Goal: Information Seeking & Learning: Learn about a topic

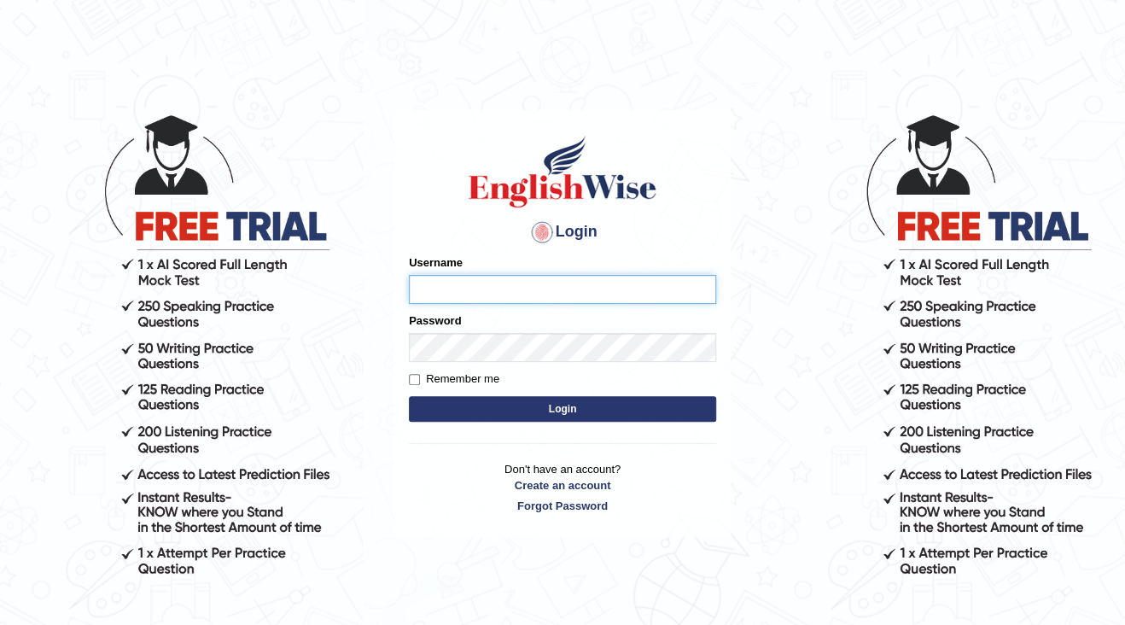
click at [661, 291] on input "Username" at bounding box center [562, 289] width 307 height 29
click at [661, 293] on input "Username" at bounding box center [562, 289] width 307 height 29
type input "anita28"
click at [477, 324] on div "Password" at bounding box center [562, 336] width 307 height 49
click at [409, 396] on button "Login" at bounding box center [562, 409] width 307 height 26
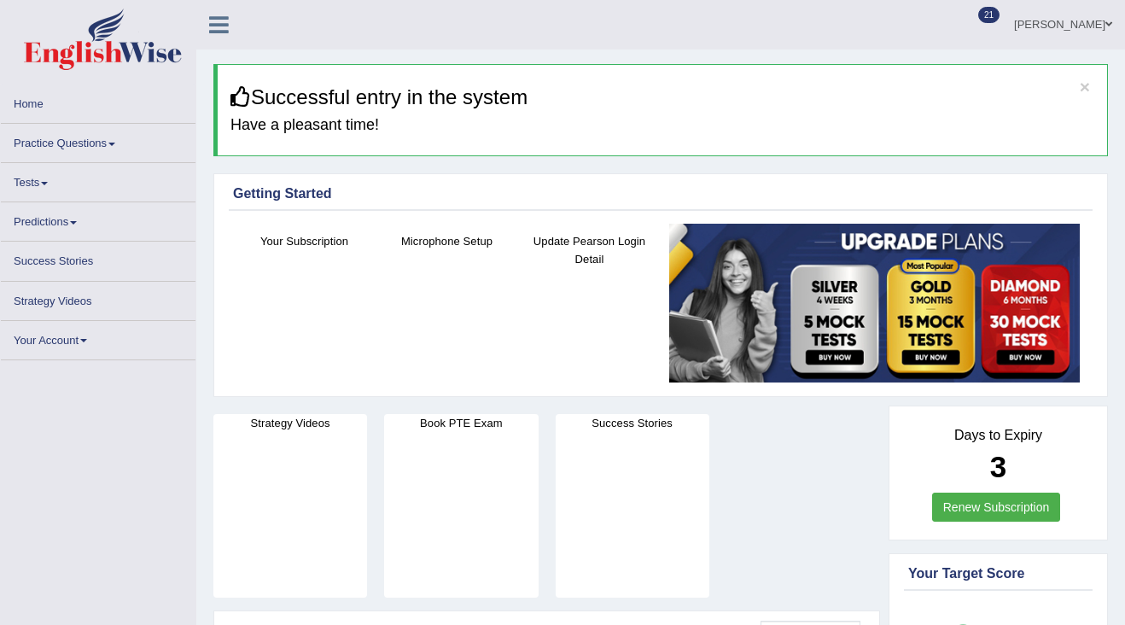
click at [106, 135] on link "Practice Questions" at bounding box center [98, 140] width 195 height 33
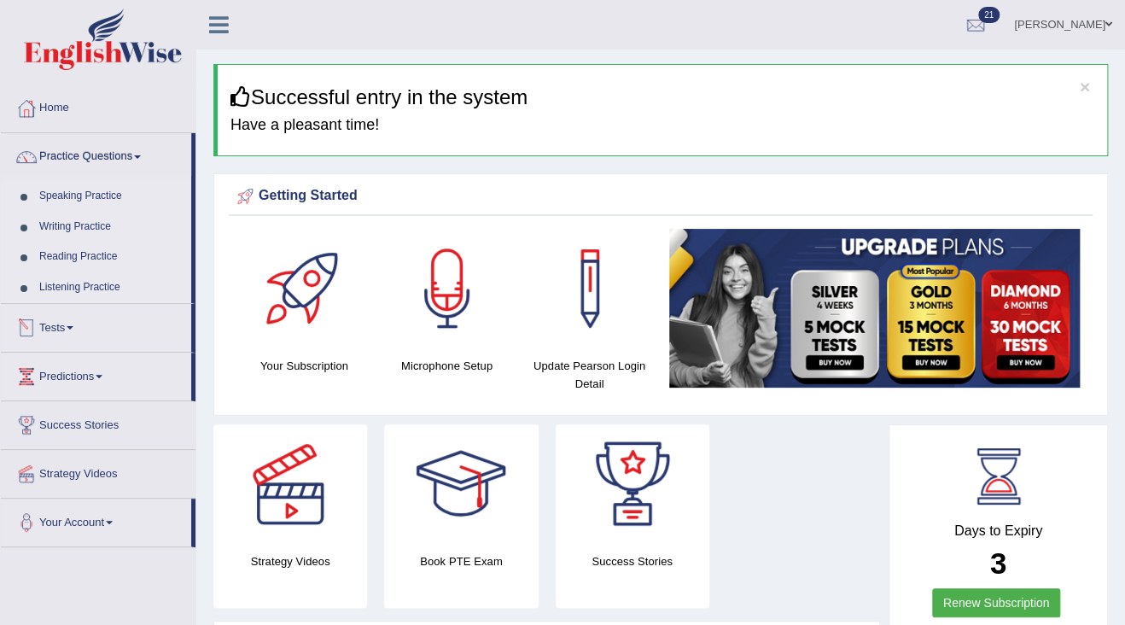
click at [91, 222] on link "Writing Practice" at bounding box center [112, 227] width 160 height 31
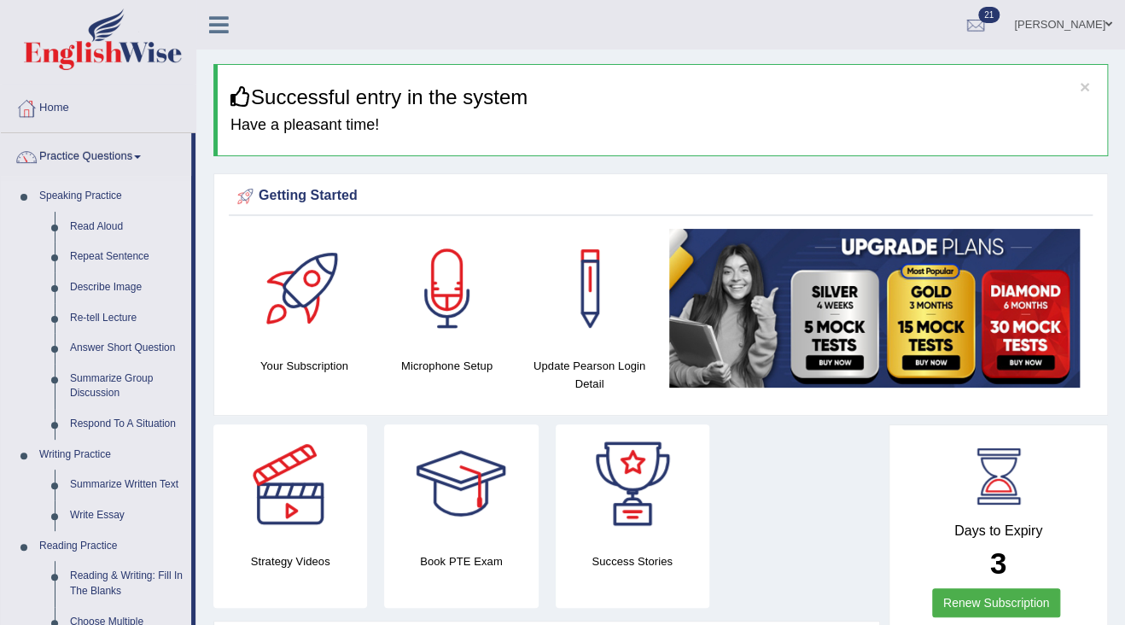
click at [84, 505] on link "Write Essay" at bounding box center [126, 515] width 129 height 31
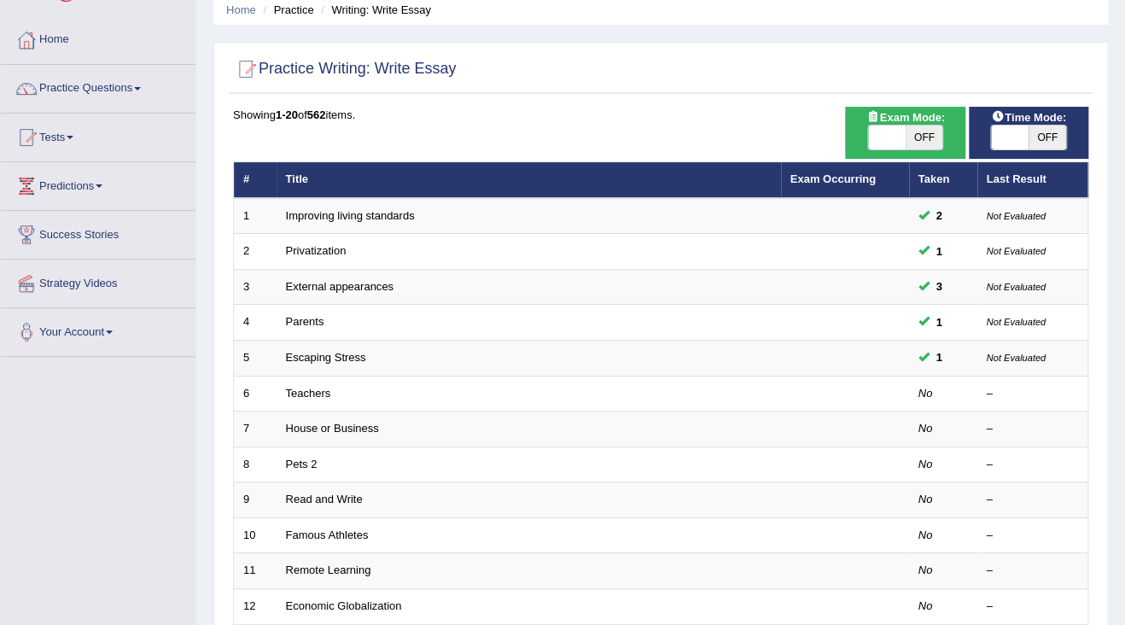
click at [1024, 134] on span at bounding box center [1010, 137] width 38 height 24
checkbox input "true"
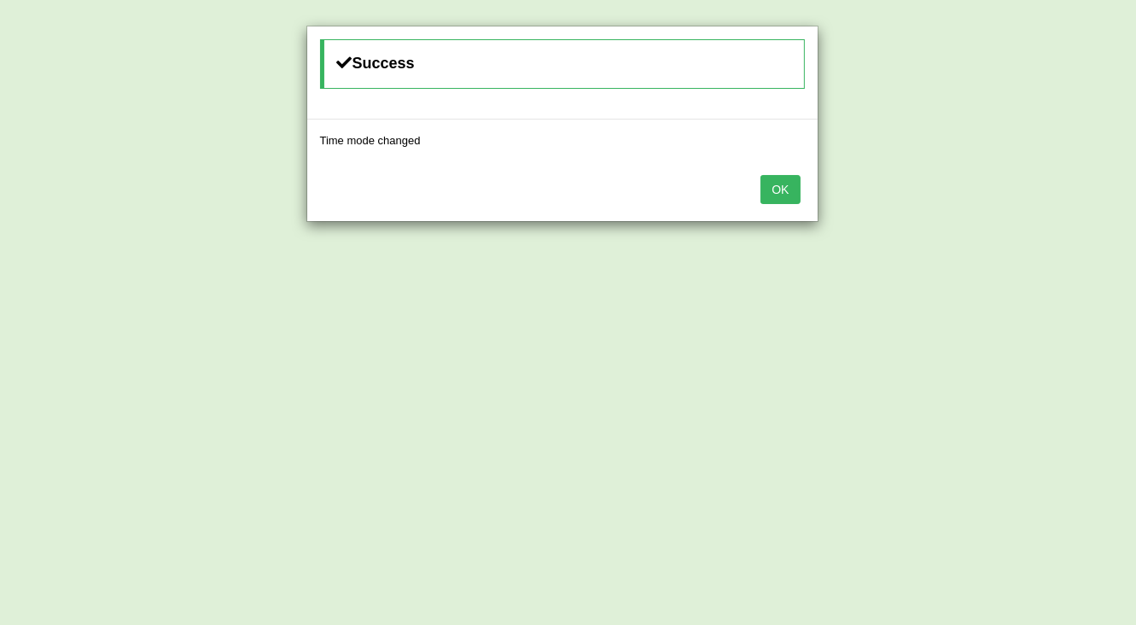
click at [771, 197] on button "OK" at bounding box center [779, 189] width 39 height 29
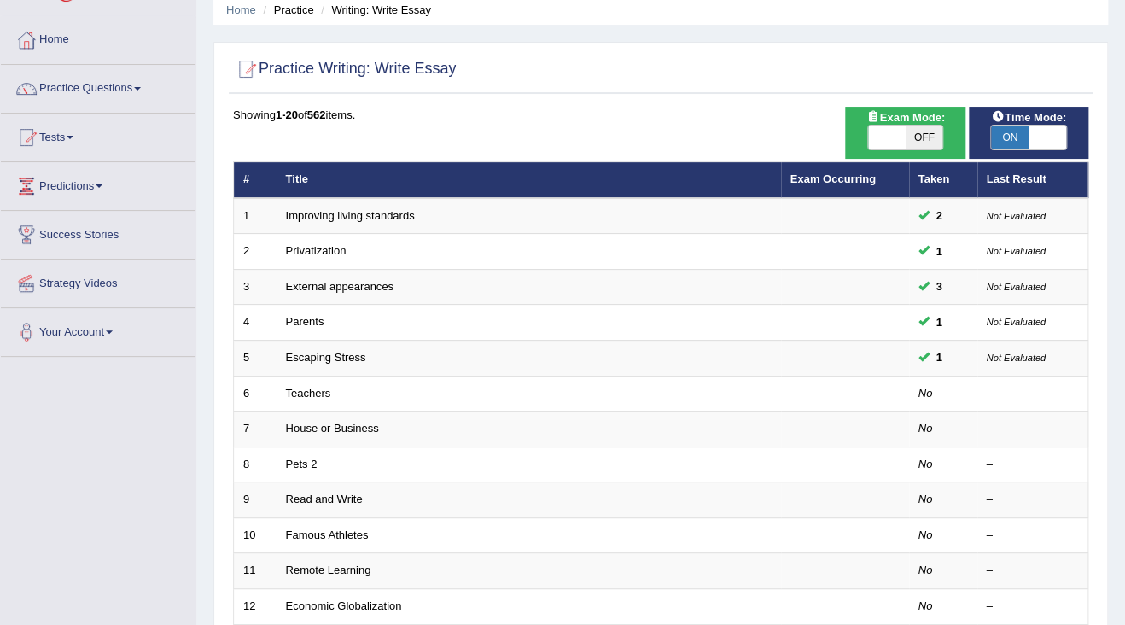
click at [923, 131] on span "OFF" at bounding box center [924, 137] width 38 height 24
checkbox input "true"
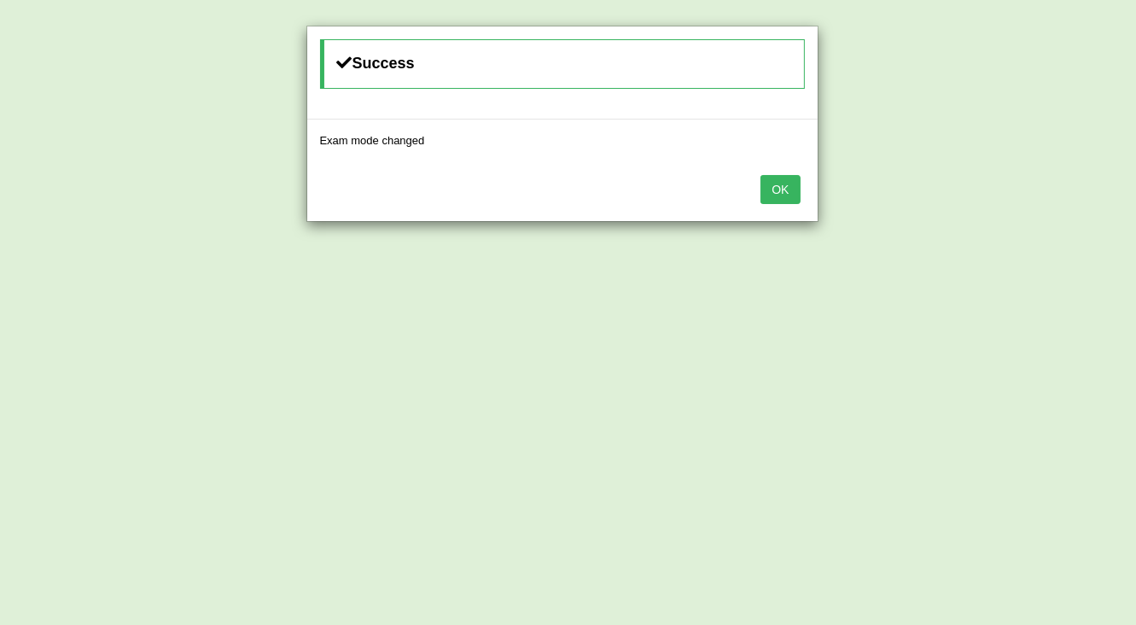
click at [781, 189] on button "OK" at bounding box center [779, 189] width 39 height 29
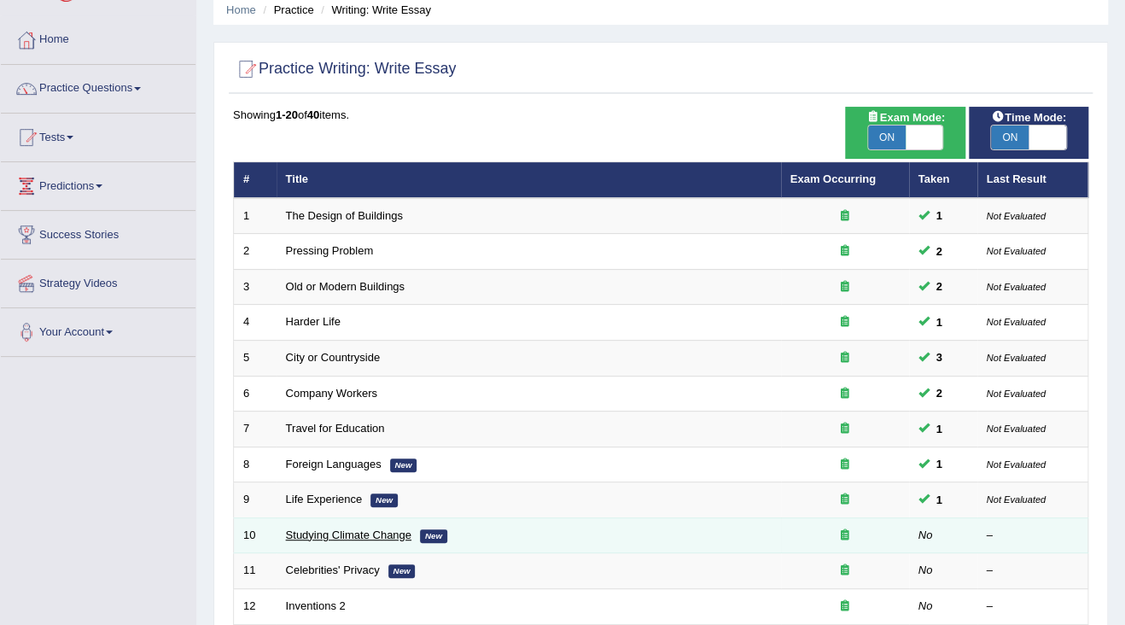
click at [330, 529] on link "Studying Climate Change" at bounding box center [348, 534] width 125 height 13
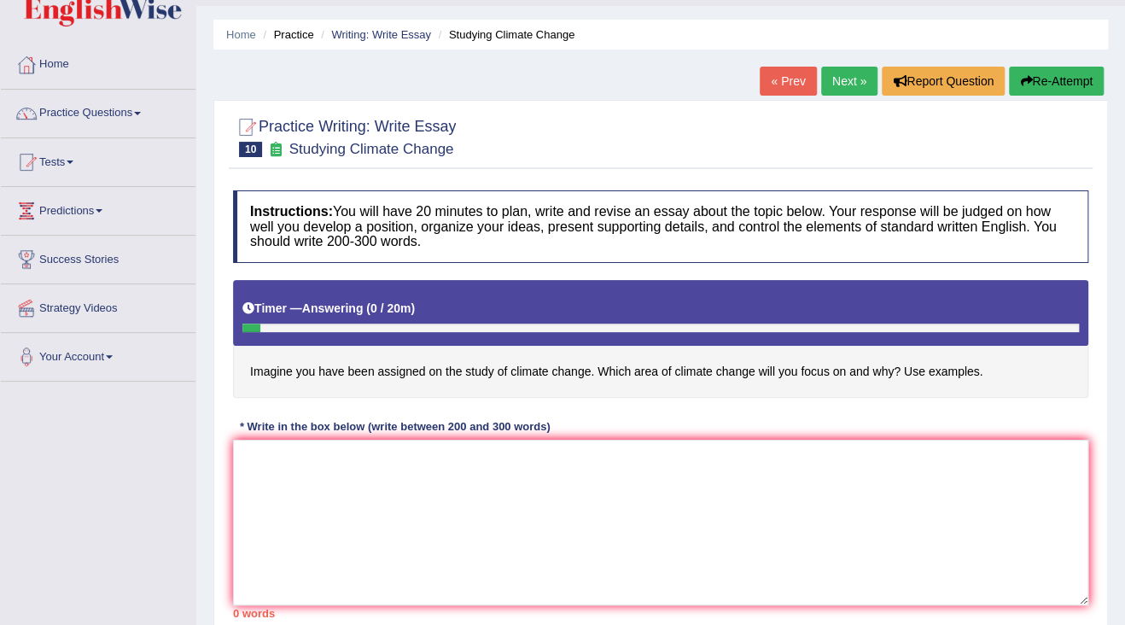
scroll to position [68, 0]
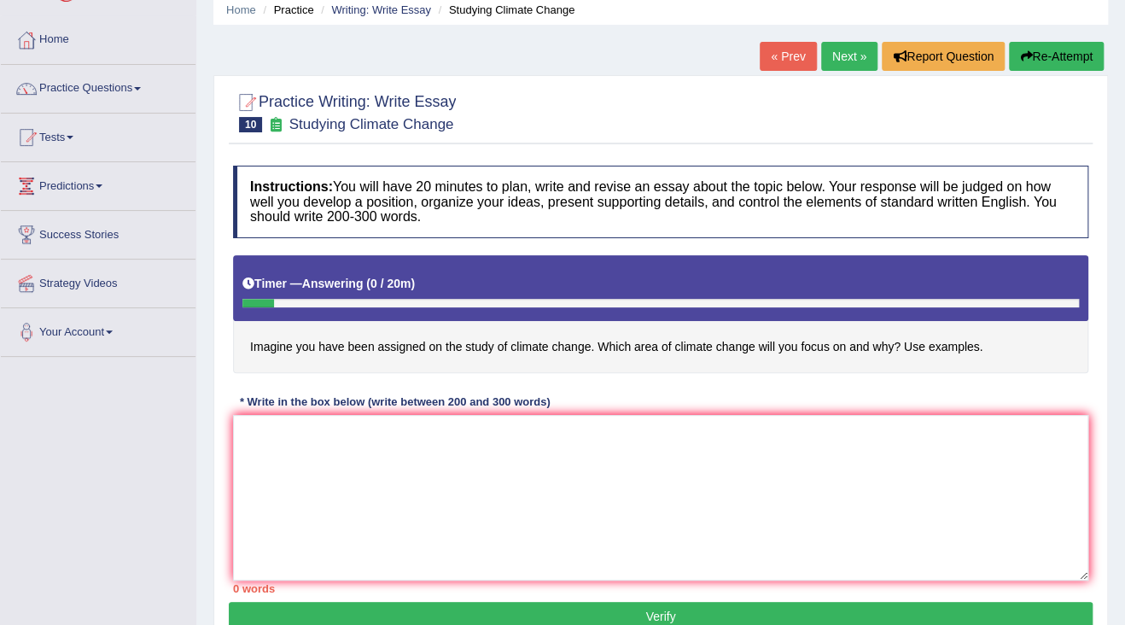
click at [846, 54] on link "Next »" at bounding box center [849, 56] width 56 height 29
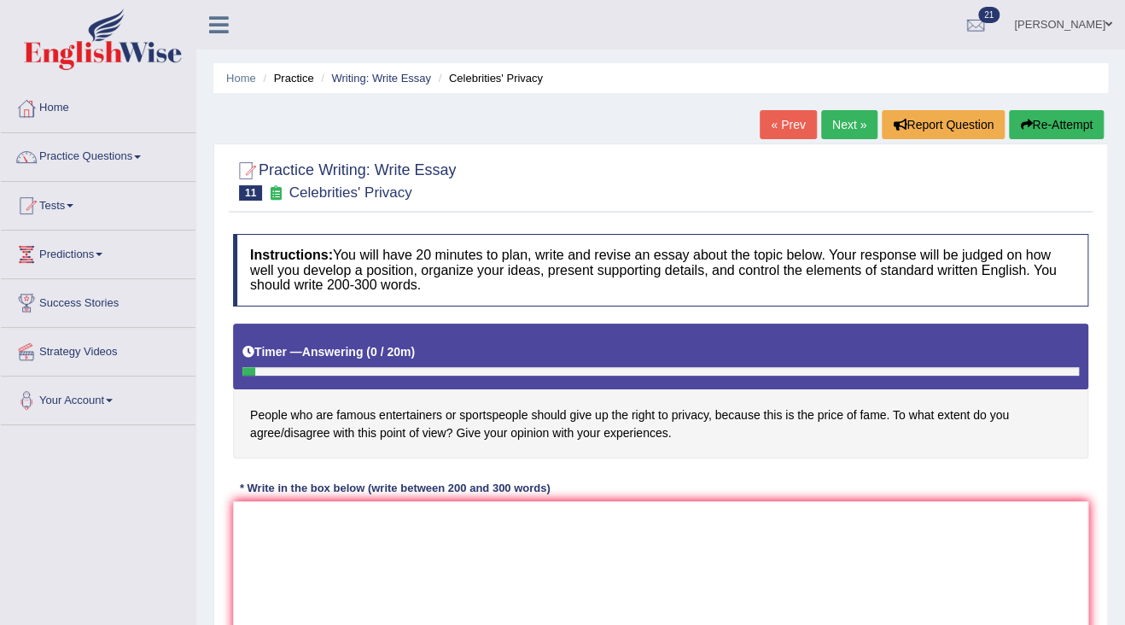
click at [787, 117] on link "« Prev" at bounding box center [788, 124] width 56 height 29
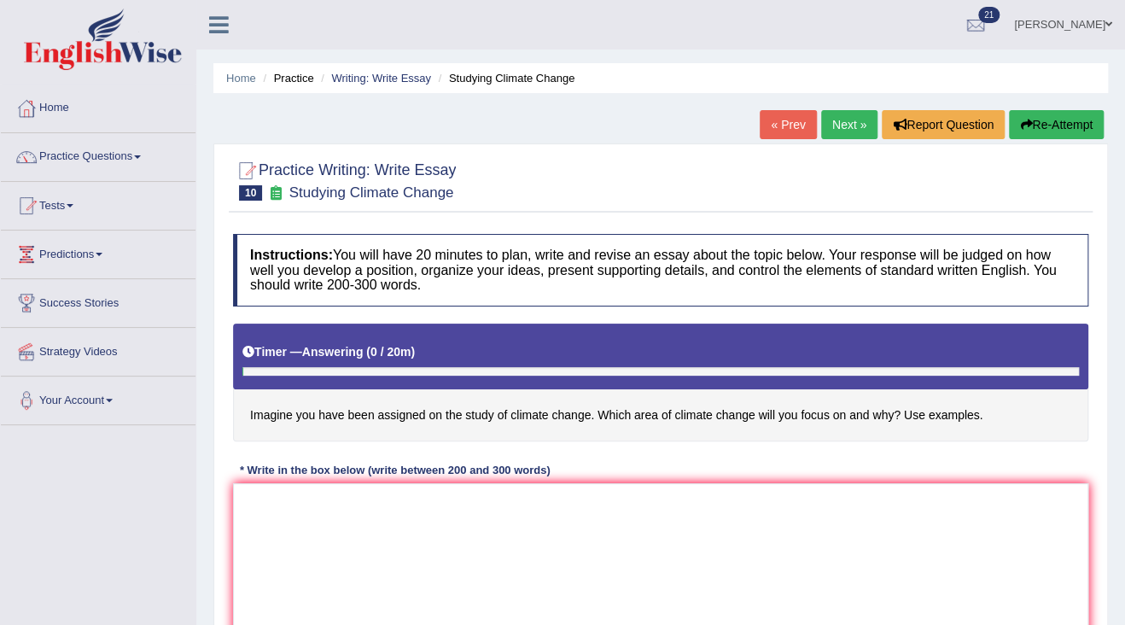
click at [828, 120] on link "Next »" at bounding box center [849, 124] width 56 height 29
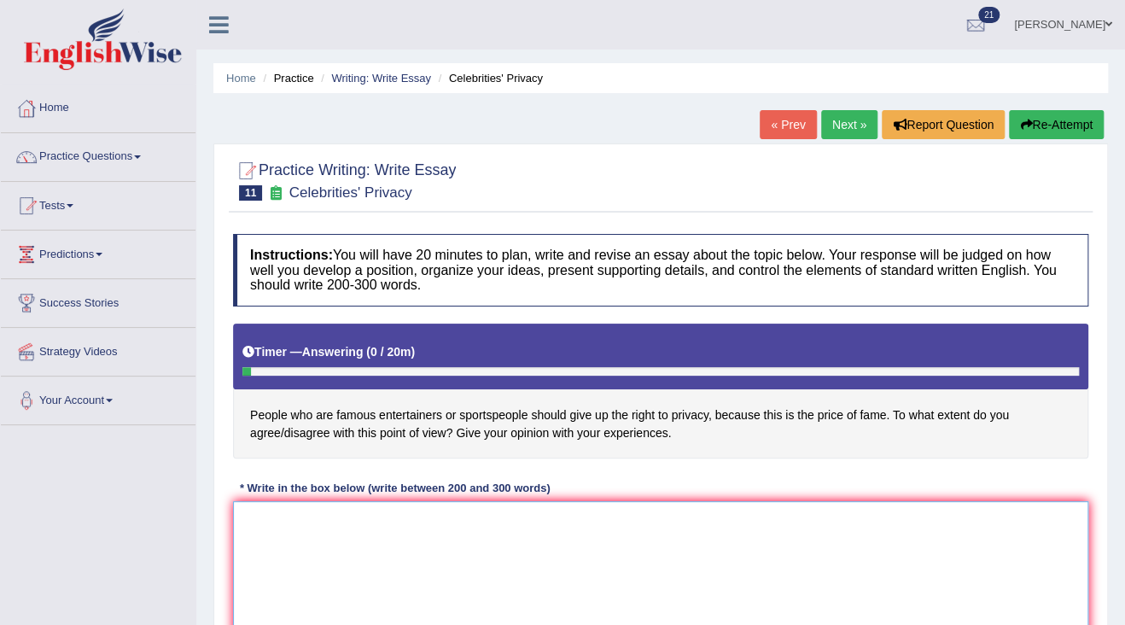
click at [399, 562] on textarea at bounding box center [660, 584] width 855 height 166
click at [1036, 130] on button "Re-Attempt" at bounding box center [1056, 124] width 95 height 29
click at [339, 569] on textarea at bounding box center [660, 584] width 855 height 166
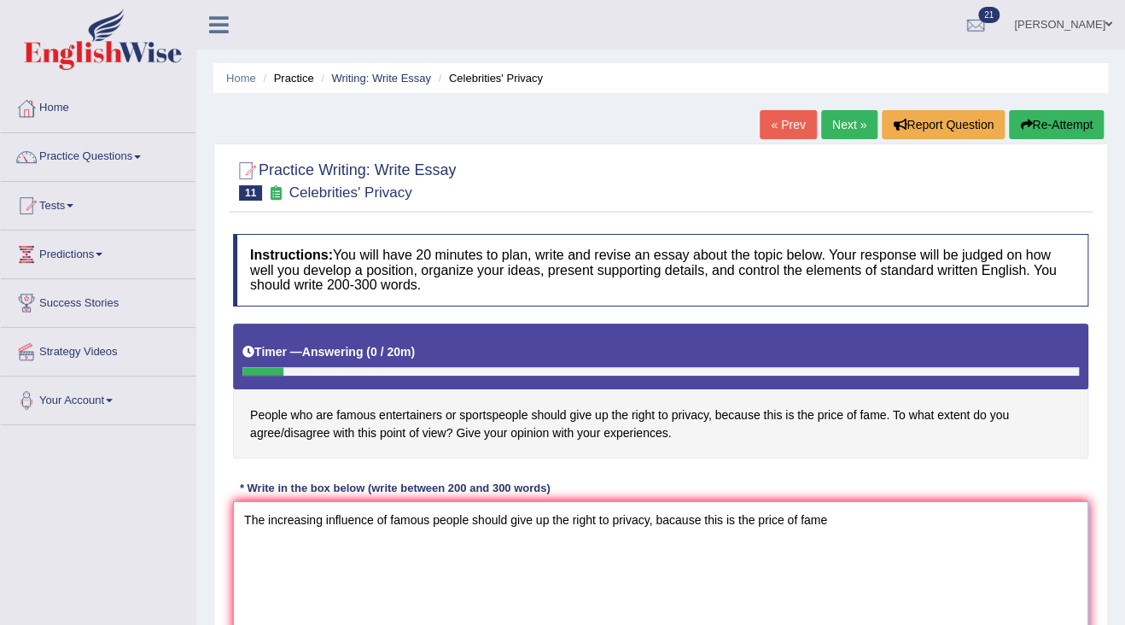
click at [672, 527] on textarea "The increasing influence of famous people should give up the right to privacy, …" at bounding box center [660, 584] width 855 height 166
click at [874, 515] on textarea "The increasing influence of famous people should give up the right to privacy, …" at bounding box center [660, 584] width 855 height 166
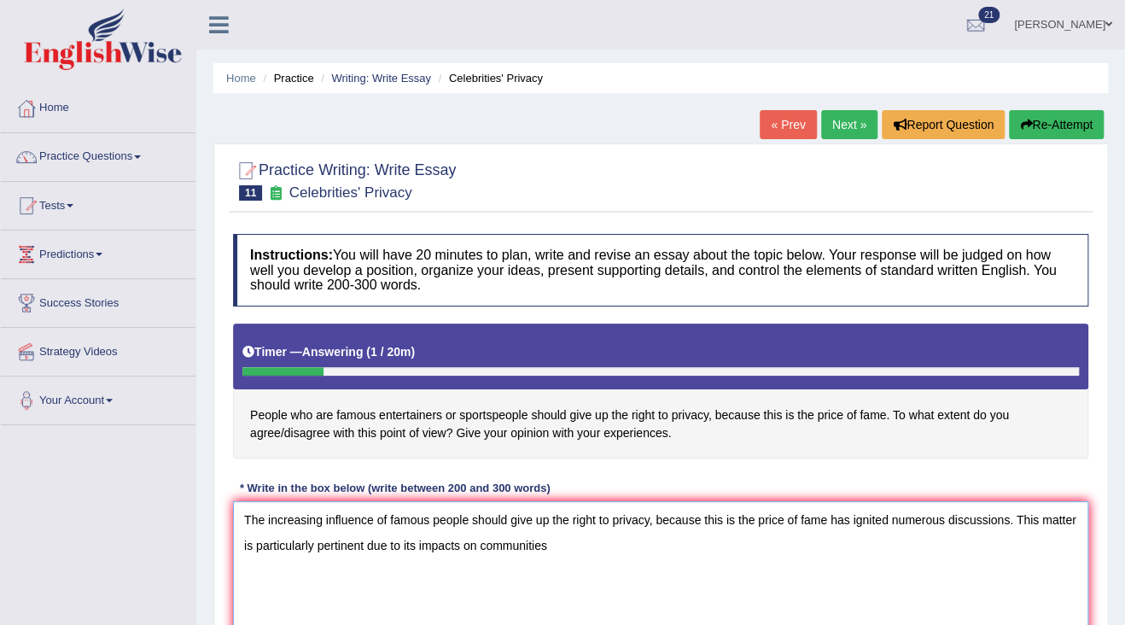
click at [481, 539] on textarea "The increasing influence of famous people should give up the right to privacy, …" at bounding box center [660, 584] width 855 height 166
click at [635, 539] on textarea "The increasing influence of famous people should give up the right to privacy, …" at bounding box center [660, 584] width 855 height 166
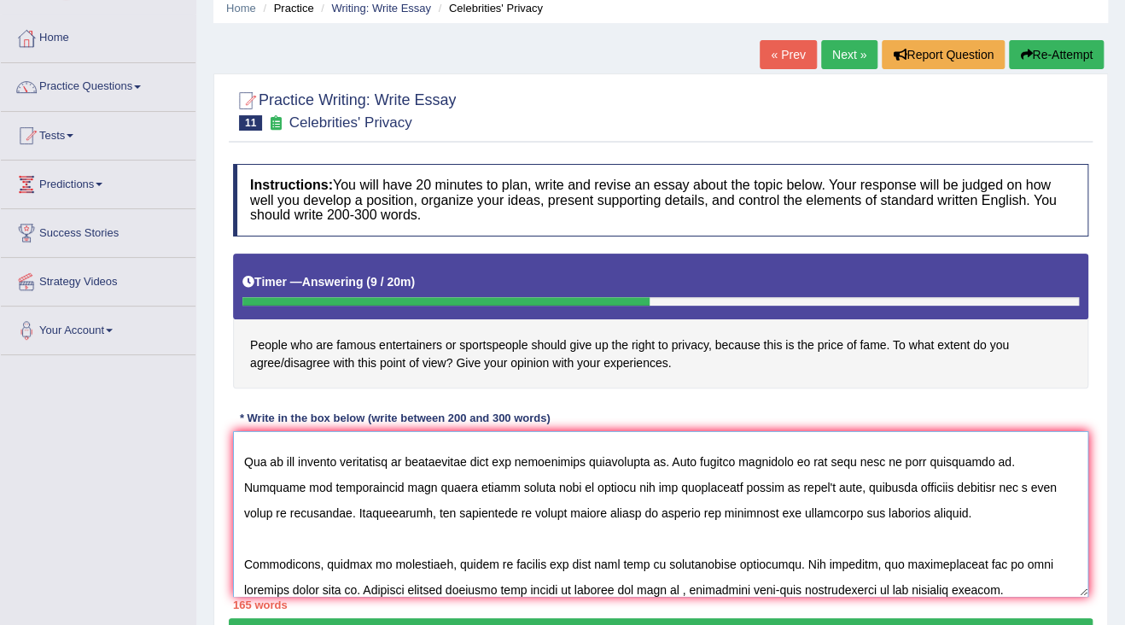
scroll to position [116, 0]
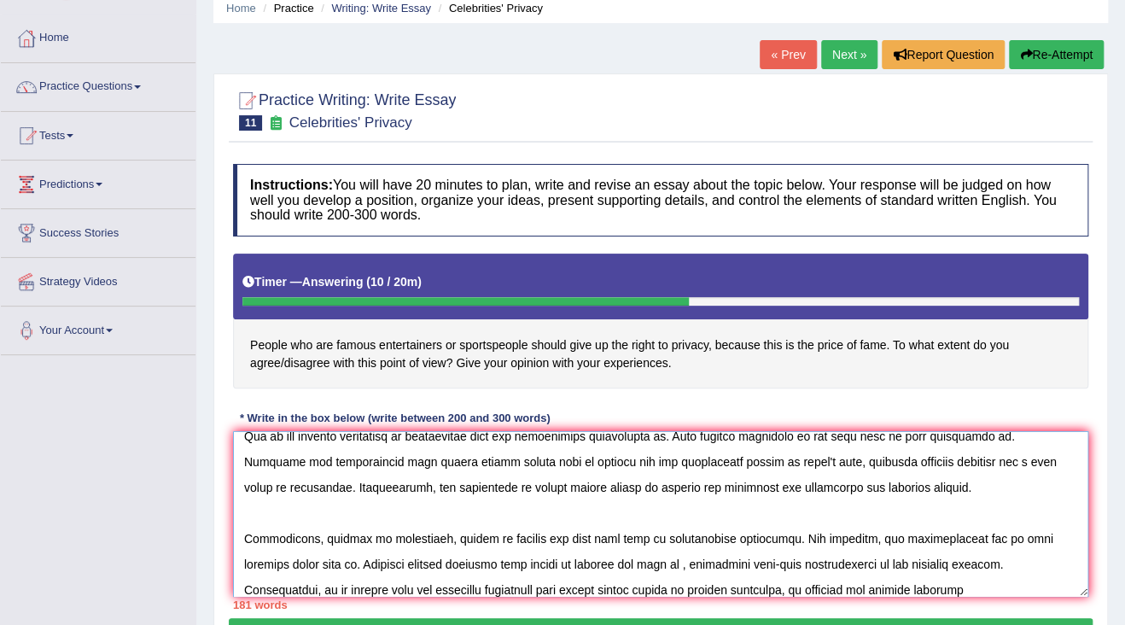
click at [851, 583] on textarea at bounding box center [660, 514] width 855 height 166
click at [878, 584] on textarea at bounding box center [660, 514] width 855 height 166
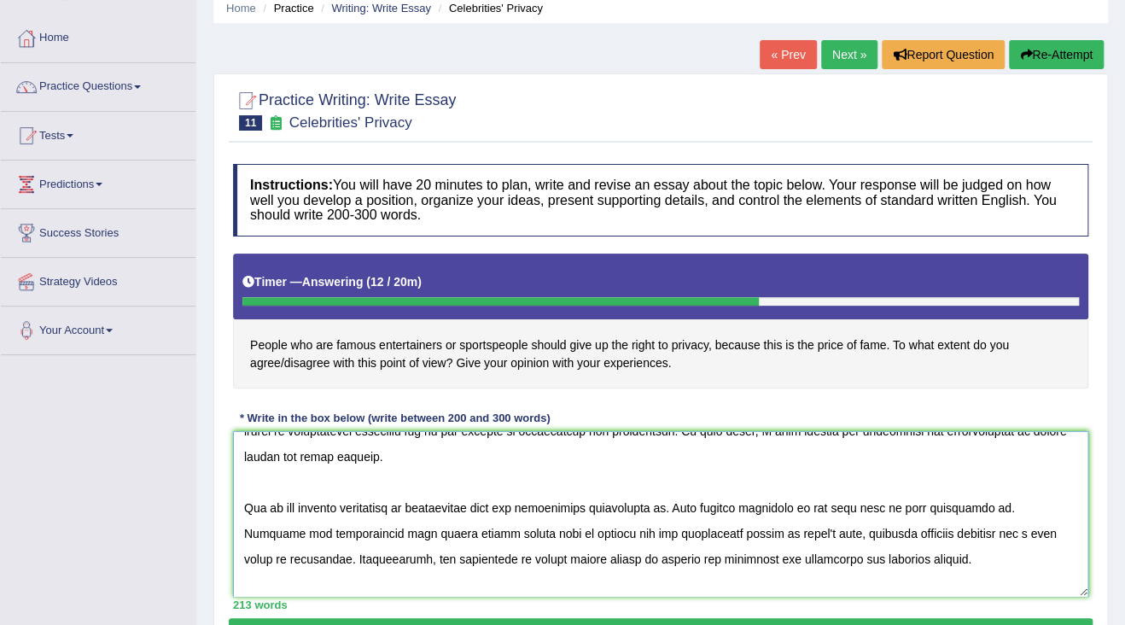
scroll to position [0, 0]
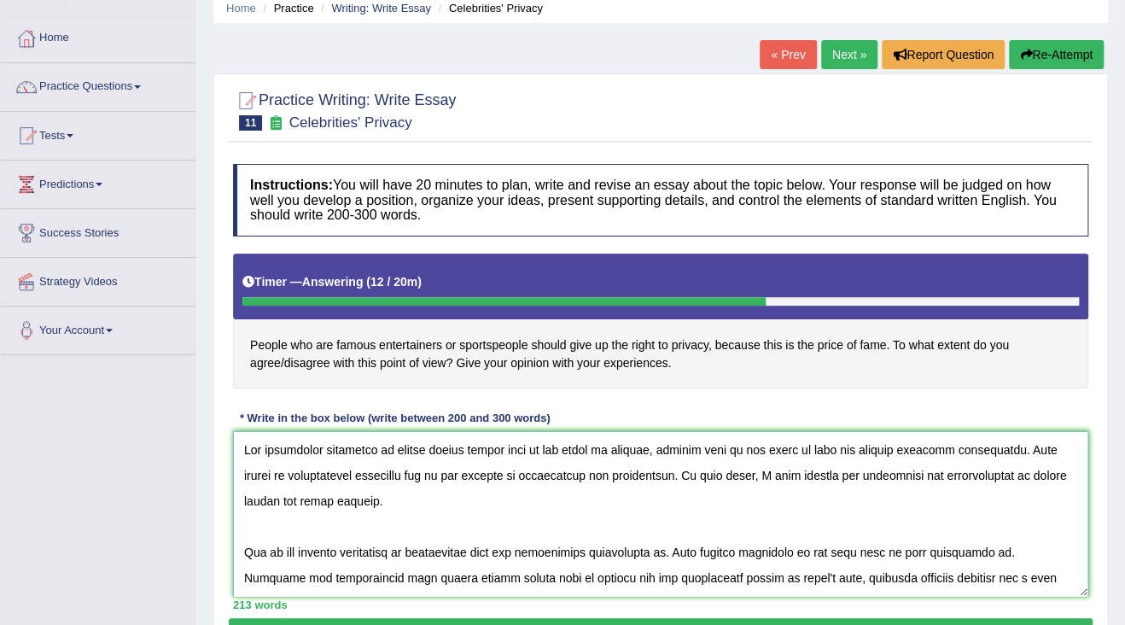
click at [481, 553] on textarea at bounding box center [660, 514] width 855 height 166
click at [755, 539] on textarea at bounding box center [660, 514] width 855 height 166
click at [479, 577] on textarea at bounding box center [660, 514] width 855 height 166
click at [942, 553] on textarea at bounding box center [660, 514] width 855 height 166
click at [552, 575] on textarea at bounding box center [660, 514] width 855 height 166
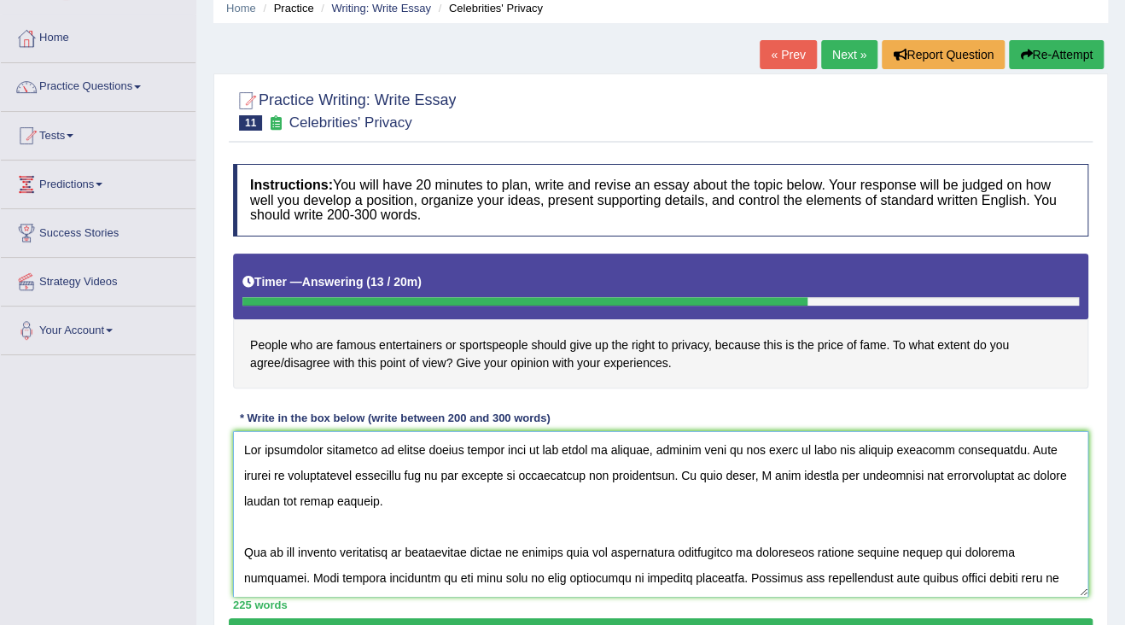
drag, startPoint x: 546, startPoint y: 573, endPoint x: 644, endPoint y: 574, distance: 98.2
click at [644, 574] on textarea at bounding box center [660, 514] width 855 height 166
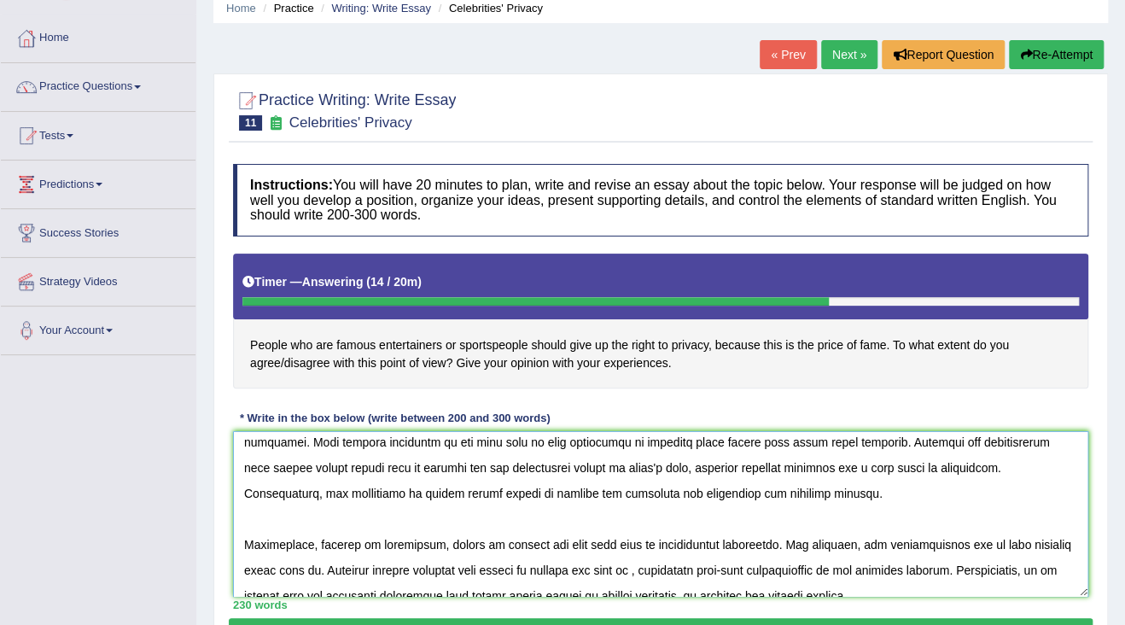
scroll to position [137, 0]
click at [317, 565] on textarea at bounding box center [660, 514] width 855 height 166
click at [809, 566] on textarea at bounding box center [660, 514] width 855 height 166
click at [909, 568] on textarea at bounding box center [660, 514] width 855 height 166
drag, startPoint x: 404, startPoint y: 566, endPoint x: 485, endPoint y: 562, distance: 81.2
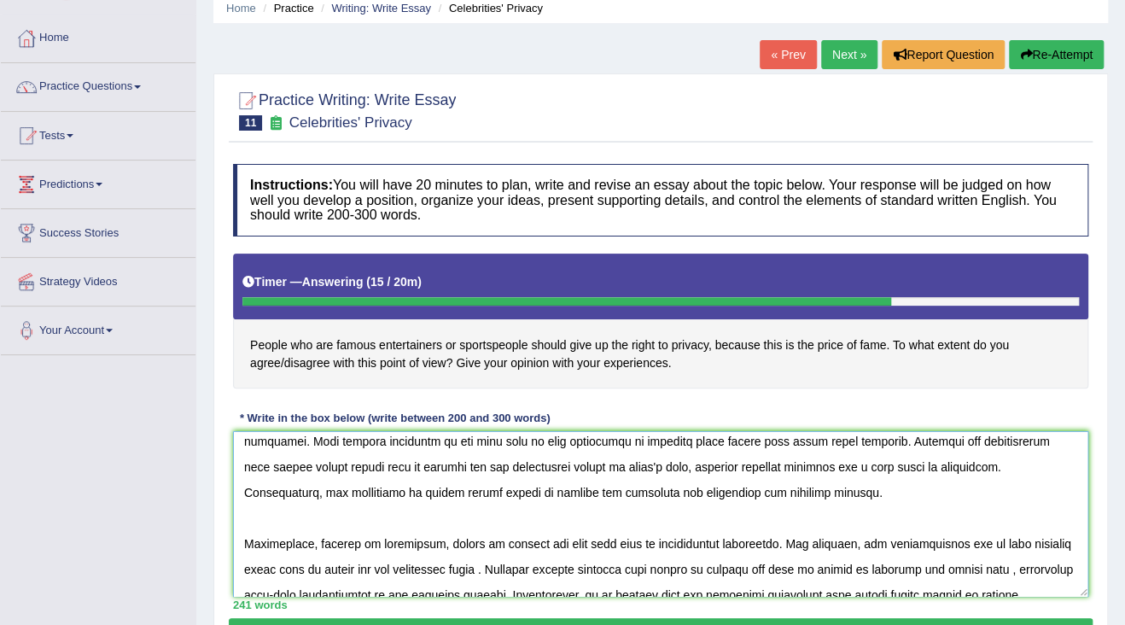
click at [485, 562] on textarea at bounding box center [660, 514] width 855 height 166
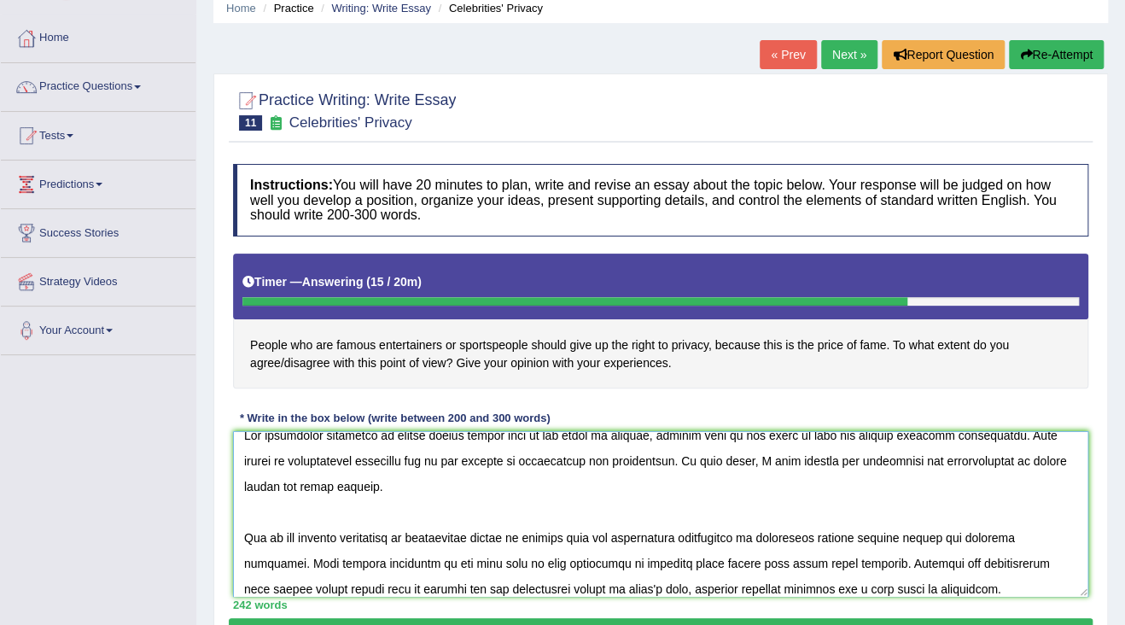
scroll to position [0, 0]
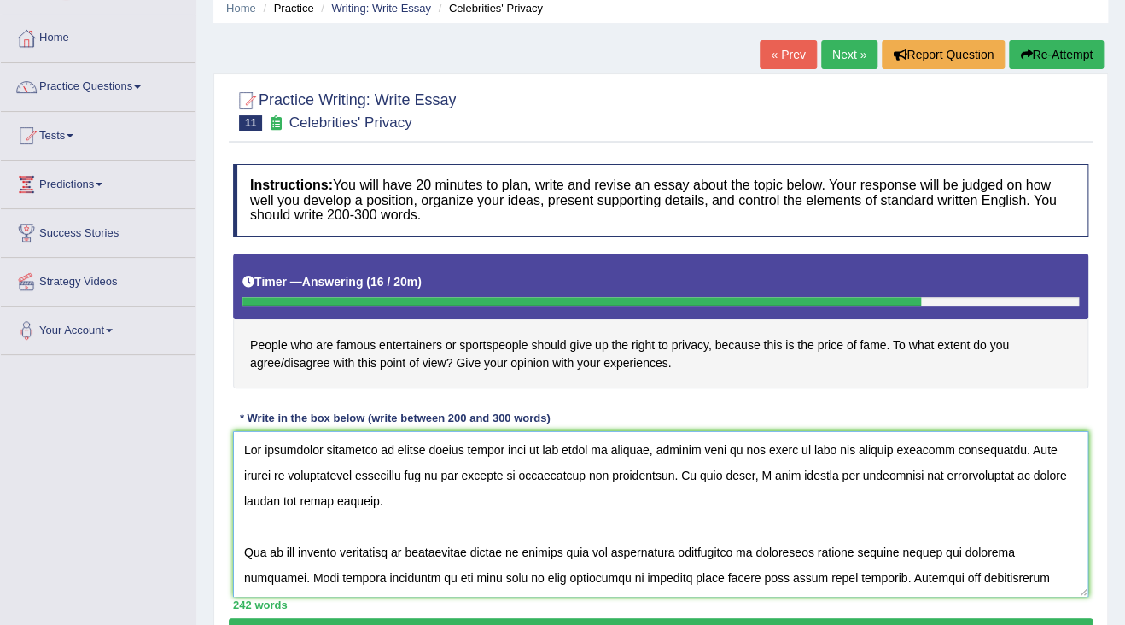
click at [515, 472] on textarea at bounding box center [660, 514] width 855 height 166
click at [350, 498] on textarea at bounding box center [660, 514] width 855 height 166
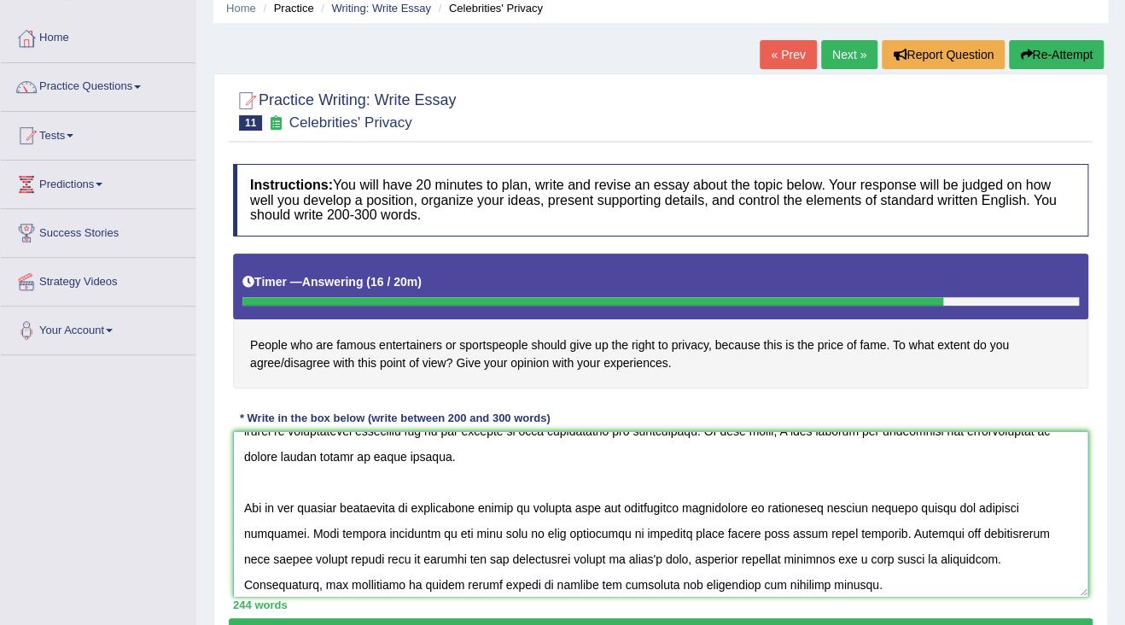
scroll to position [68, 0]
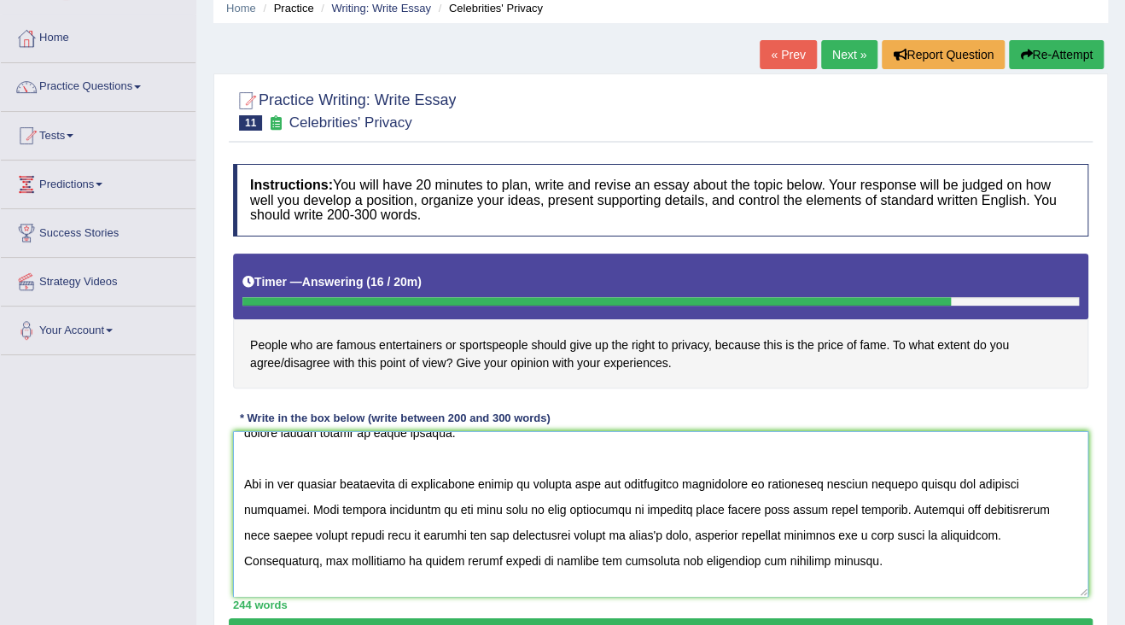
drag, startPoint x: 485, startPoint y: 481, endPoint x: 429, endPoint y: 472, distance: 56.3
click at [429, 472] on textarea at bounding box center [660, 514] width 855 height 166
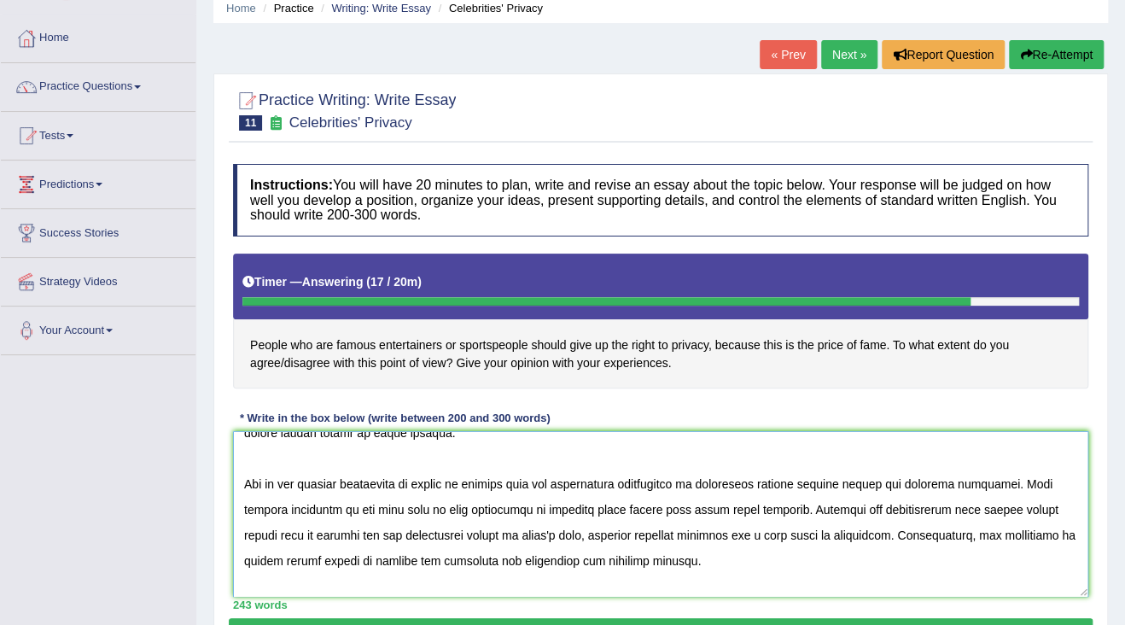
click at [505, 513] on textarea at bounding box center [660, 514] width 855 height 166
drag, startPoint x: 734, startPoint y: 505, endPoint x: 768, endPoint y: 502, distance: 34.3
click at [768, 502] on textarea at bounding box center [660, 514] width 855 height 166
click at [826, 497] on textarea at bounding box center [660, 514] width 855 height 166
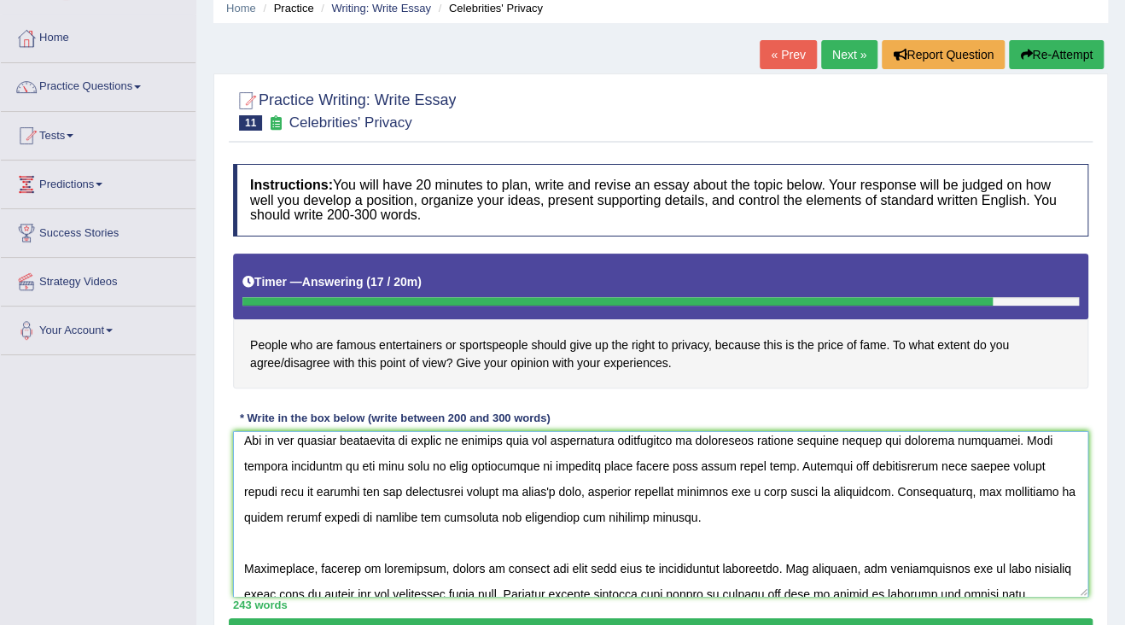
scroll to position [137, 0]
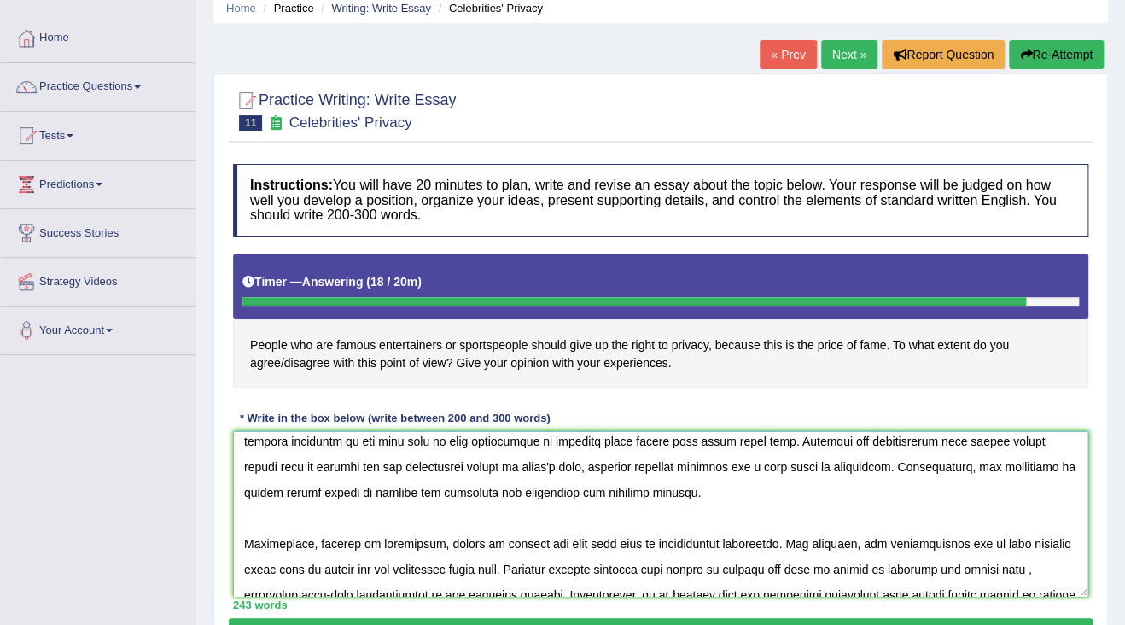
click at [1002, 546] on textarea at bounding box center [660, 514] width 855 height 166
click at [1009, 546] on textarea at bounding box center [660, 514] width 855 height 166
click at [1035, 534] on textarea at bounding box center [660, 514] width 855 height 166
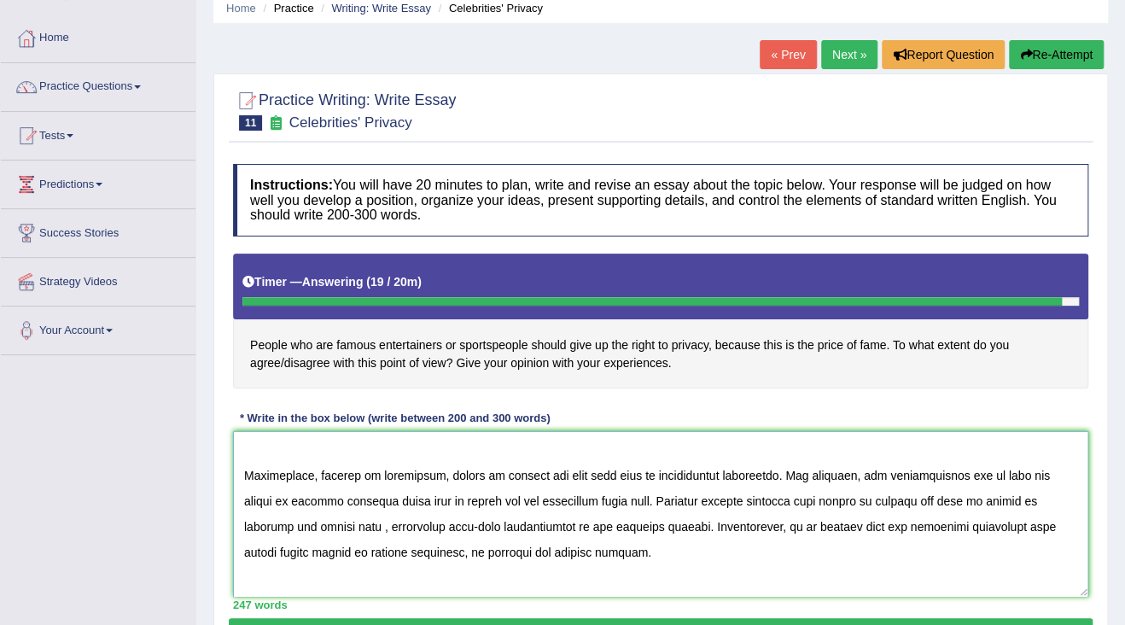
click at [949, 498] on textarea at bounding box center [660, 514] width 855 height 166
click at [299, 524] on textarea at bounding box center [660, 514] width 855 height 166
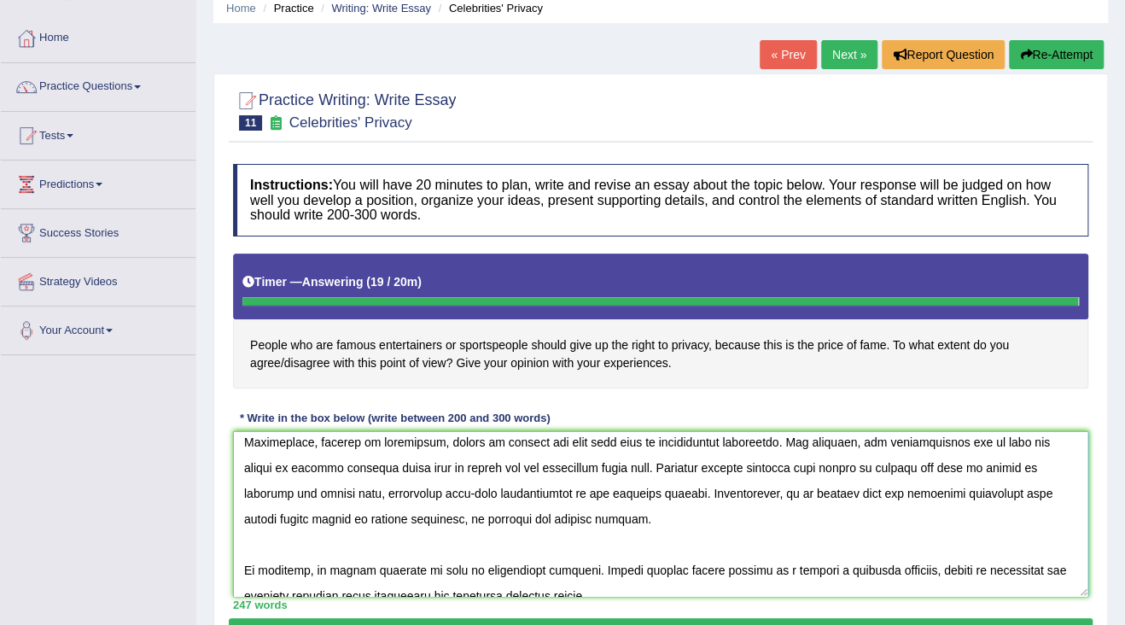
scroll to position [256, 0]
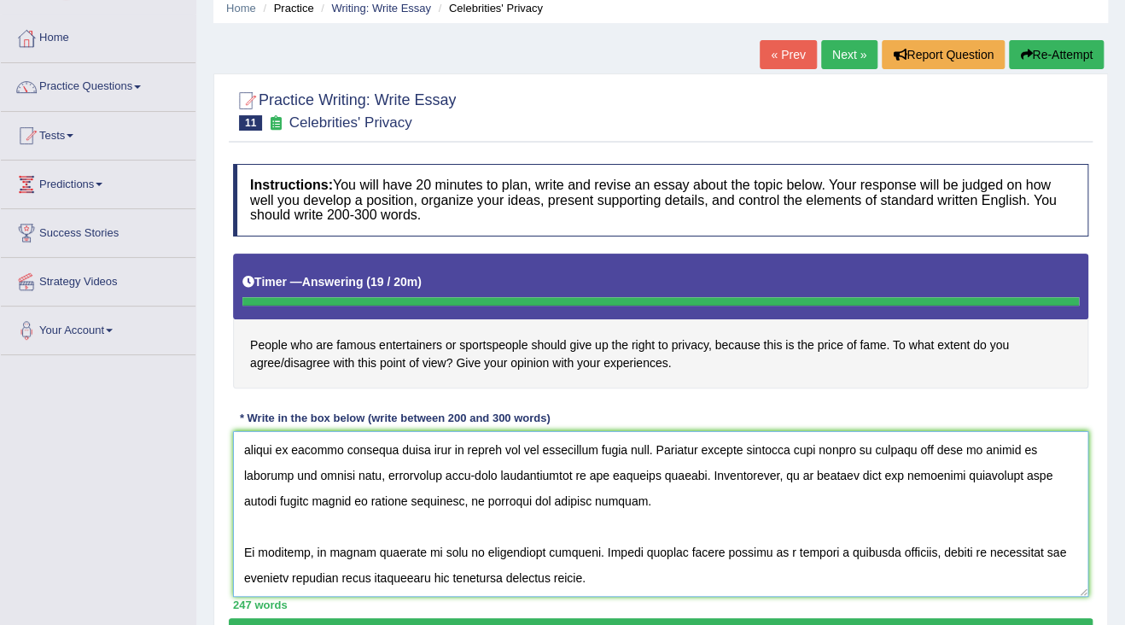
type textarea "The increasing influence of famous people should give up the right to privacy, …"
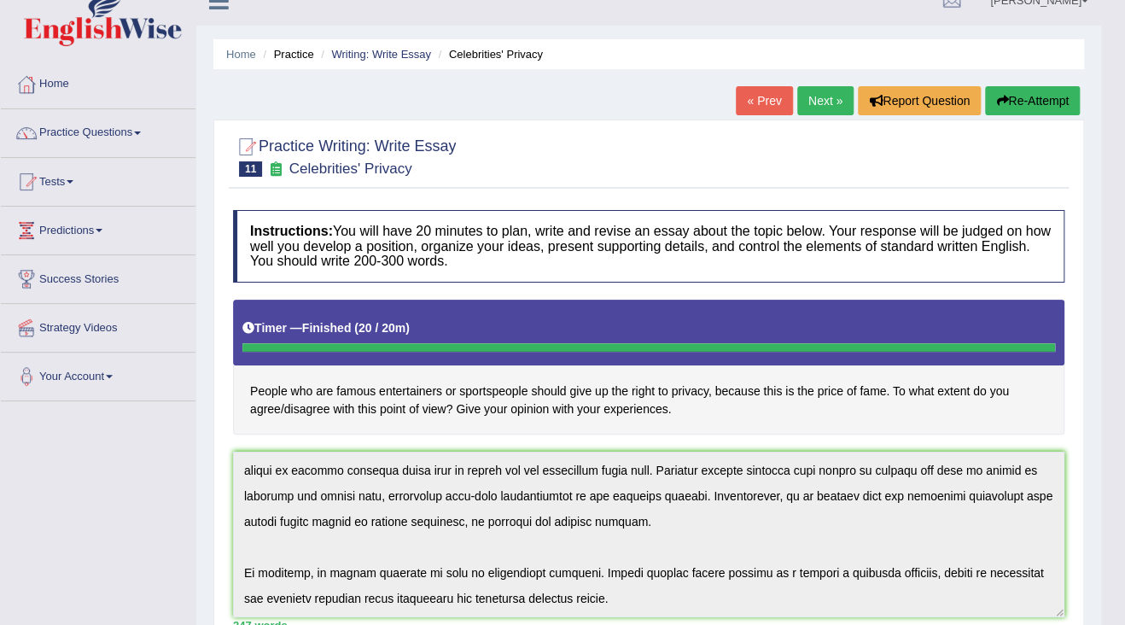
scroll to position [0, 0]
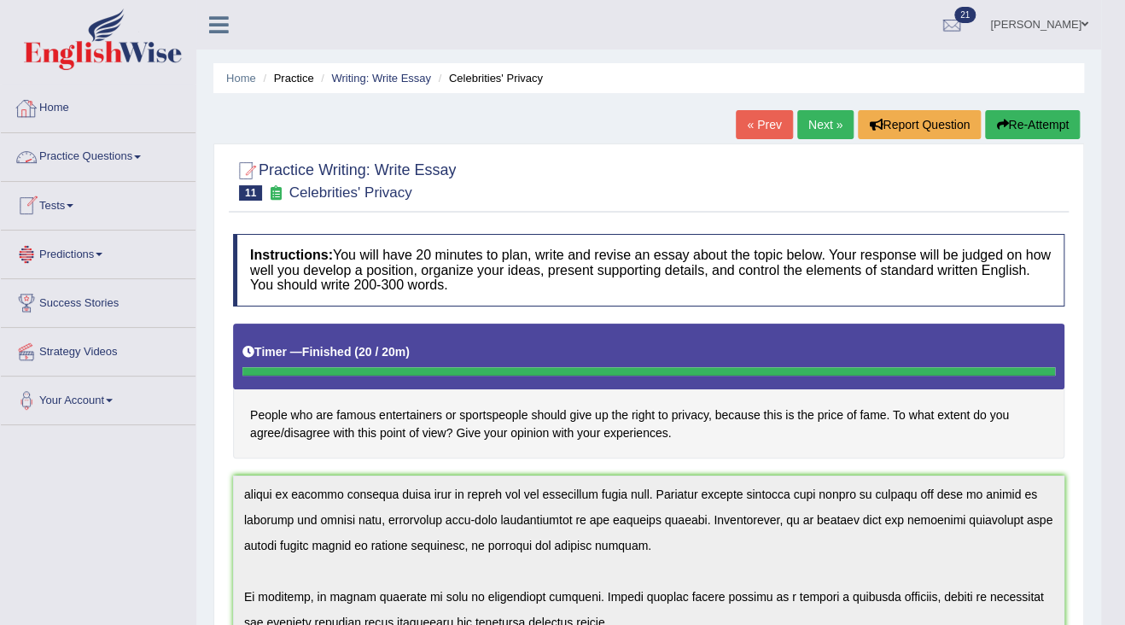
click at [139, 156] on link "Practice Questions" at bounding box center [98, 154] width 195 height 43
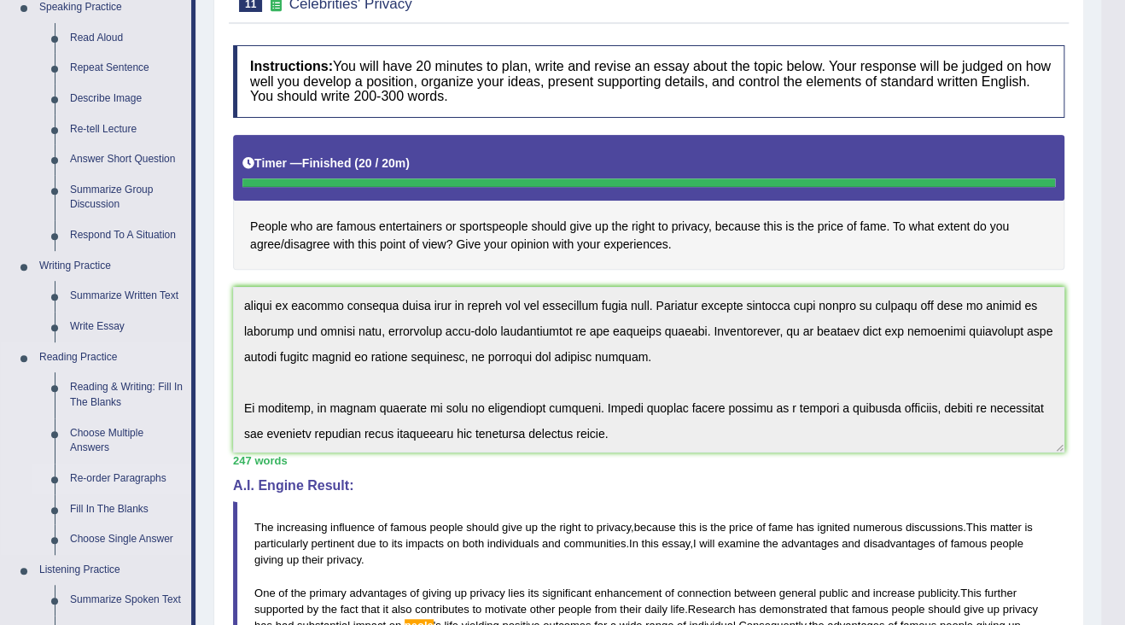
scroll to position [273, 0]
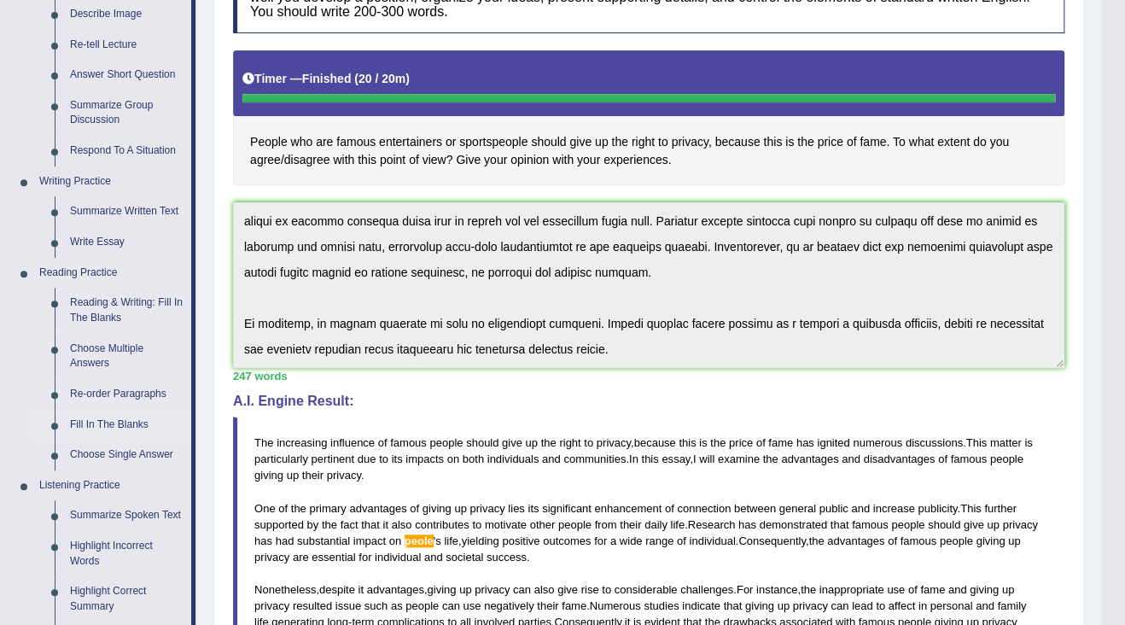
click at [98, 423] on link "Fill In The Blanks" at bounding box center [126, 425] width 129 height 31
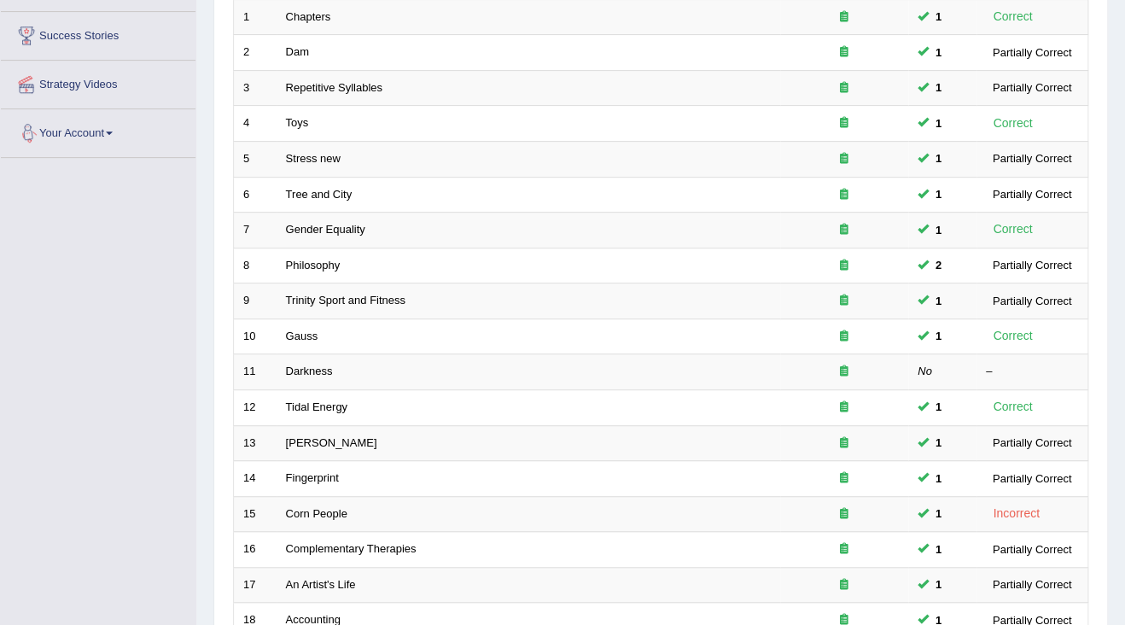
scroll to position [500, 0]
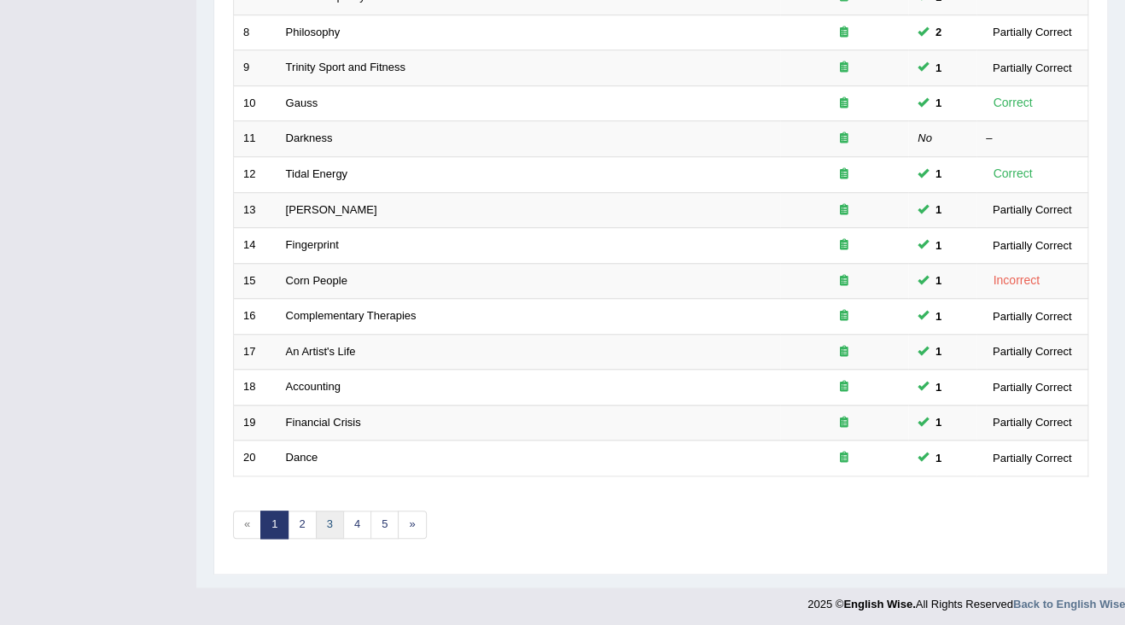
click at [316, 516] on link "3" at bounding box center [330, 524] width 28 height 28
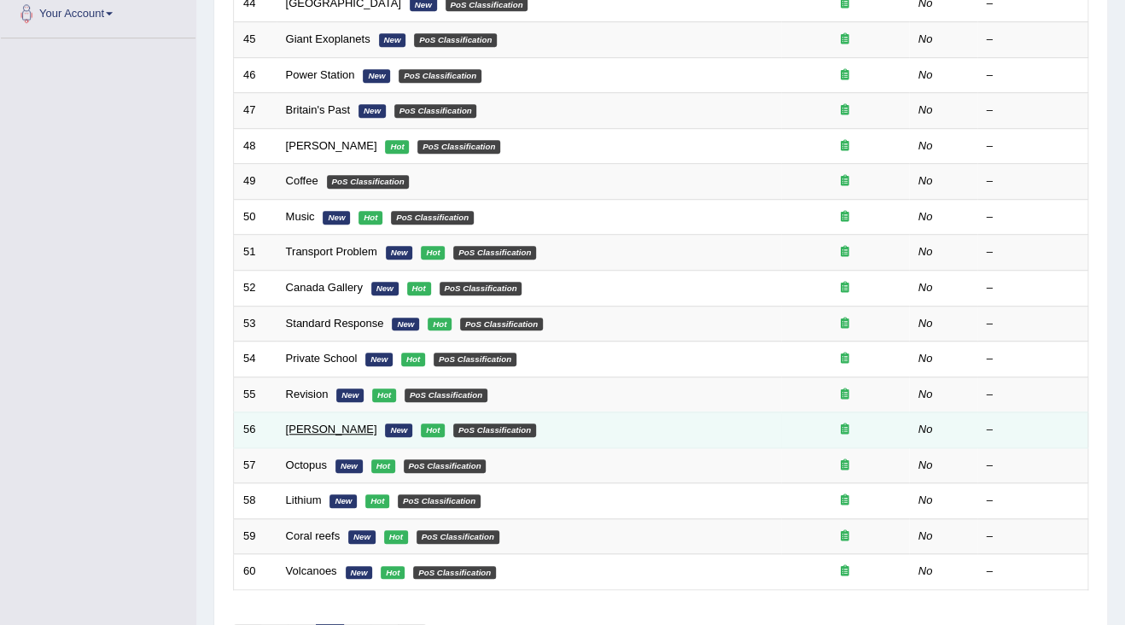
scroll to position [500, 0]
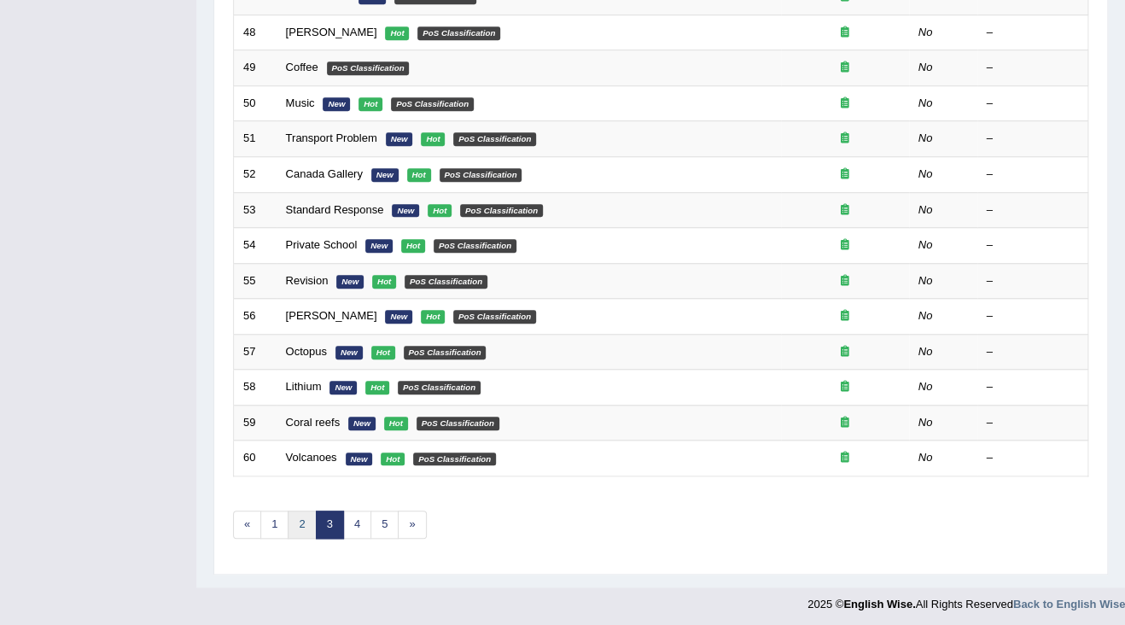
click at [306, 510] on link "2" at bounding box center [302, 524] width 28 height 28
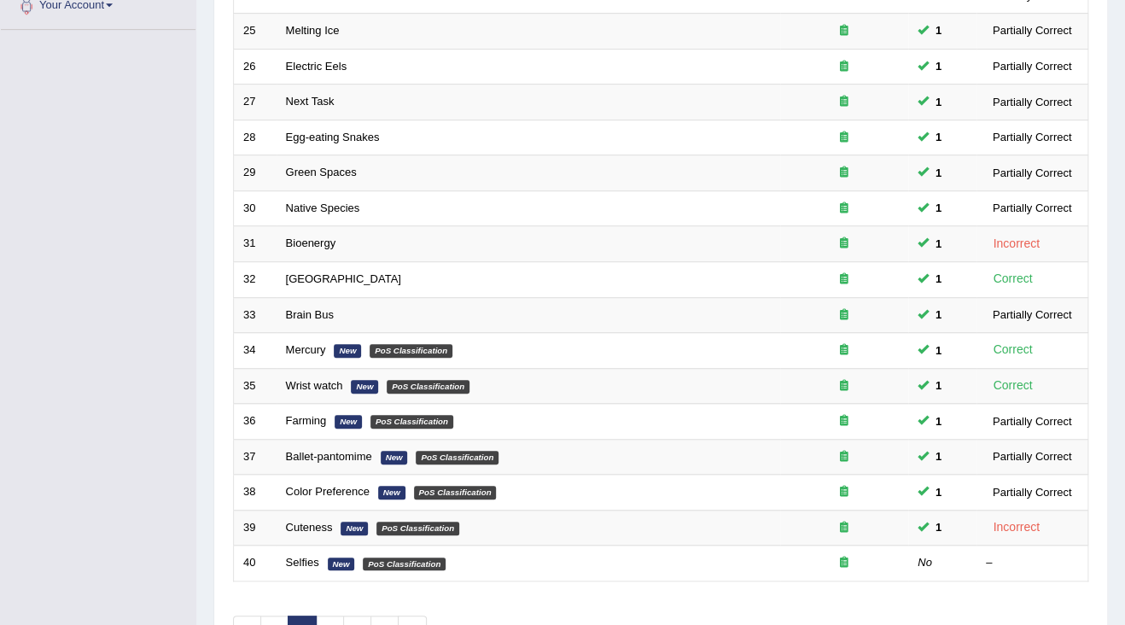
scroll to position [478, 0]
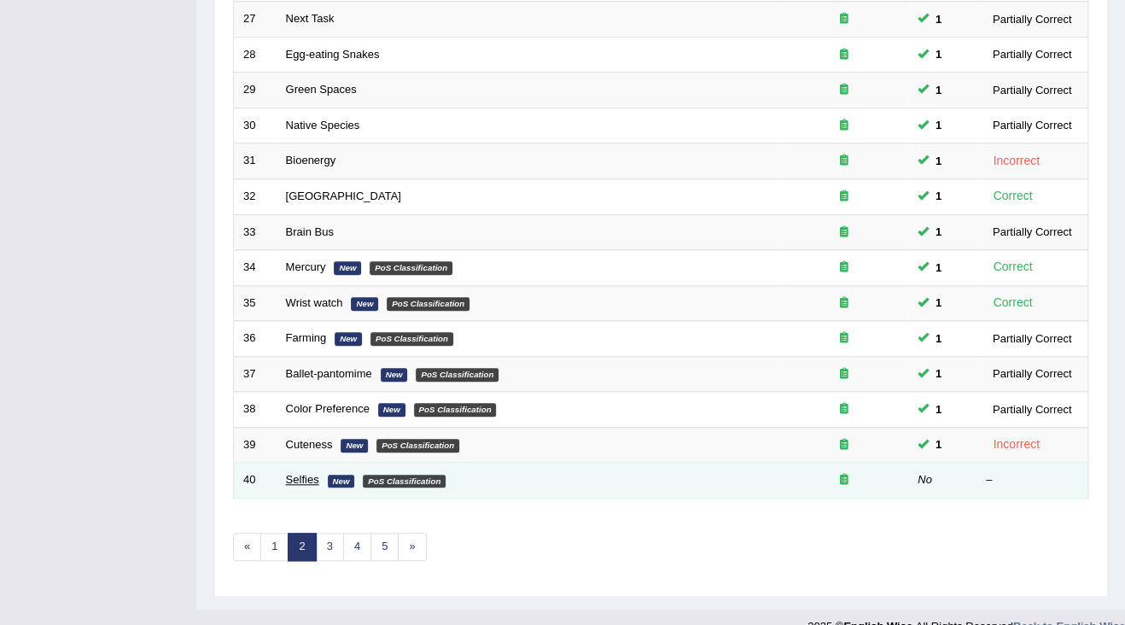
click at [297, 474] on link "Selfies" at bounding box center [302, 479] width 33 height 13
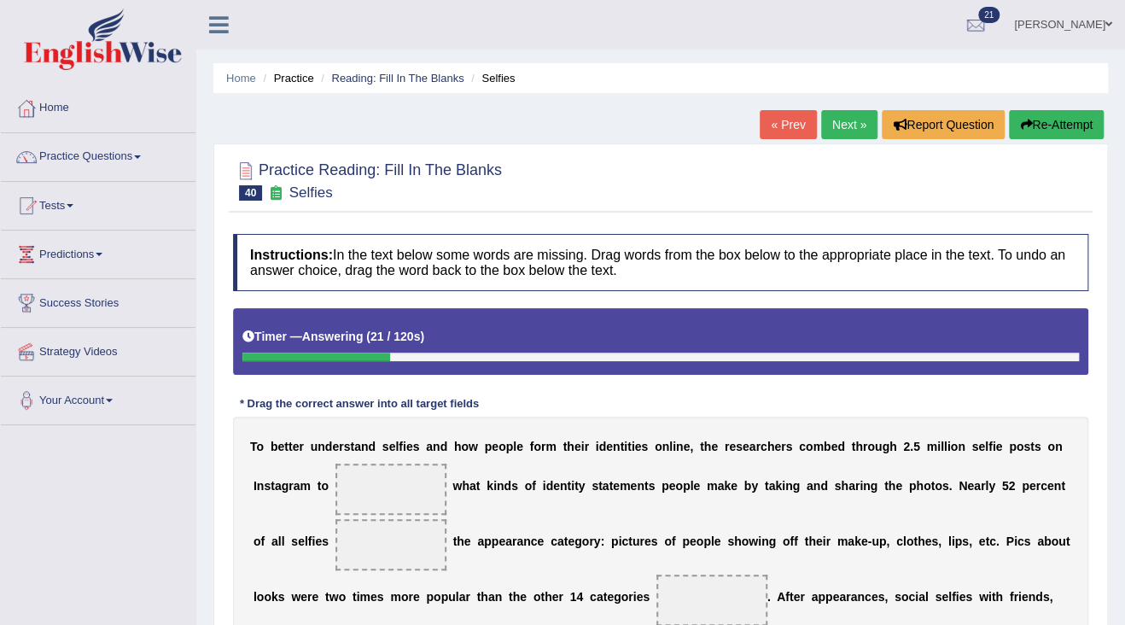
click at [826, 124] on link "Next »" at bounding box center [849, 124] width 56 height 29
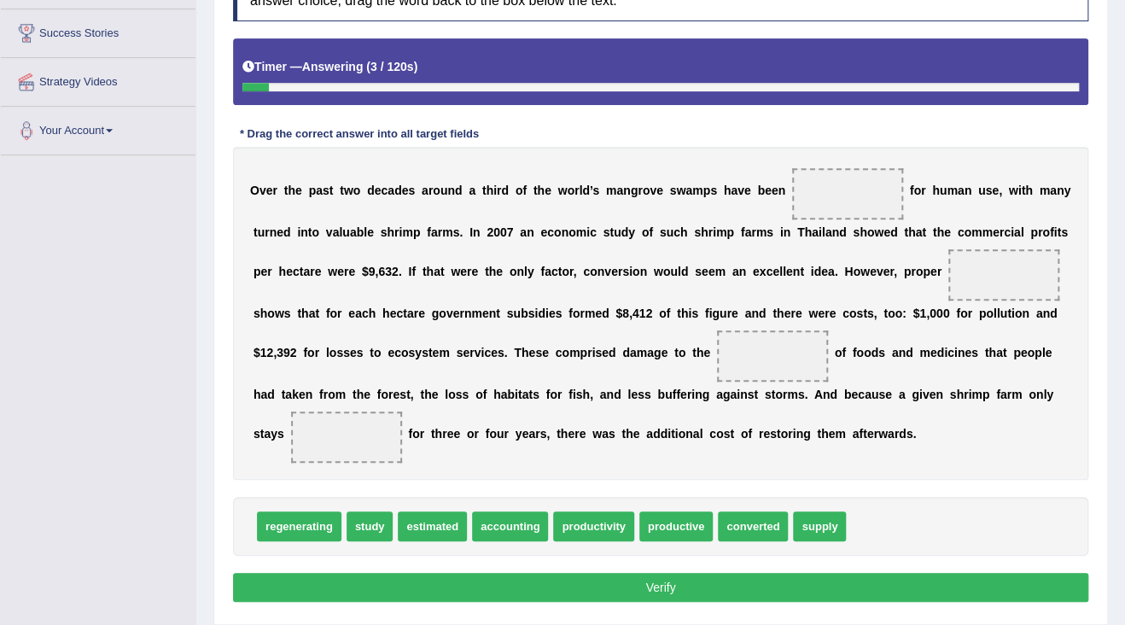
scroll to position [273, 0]
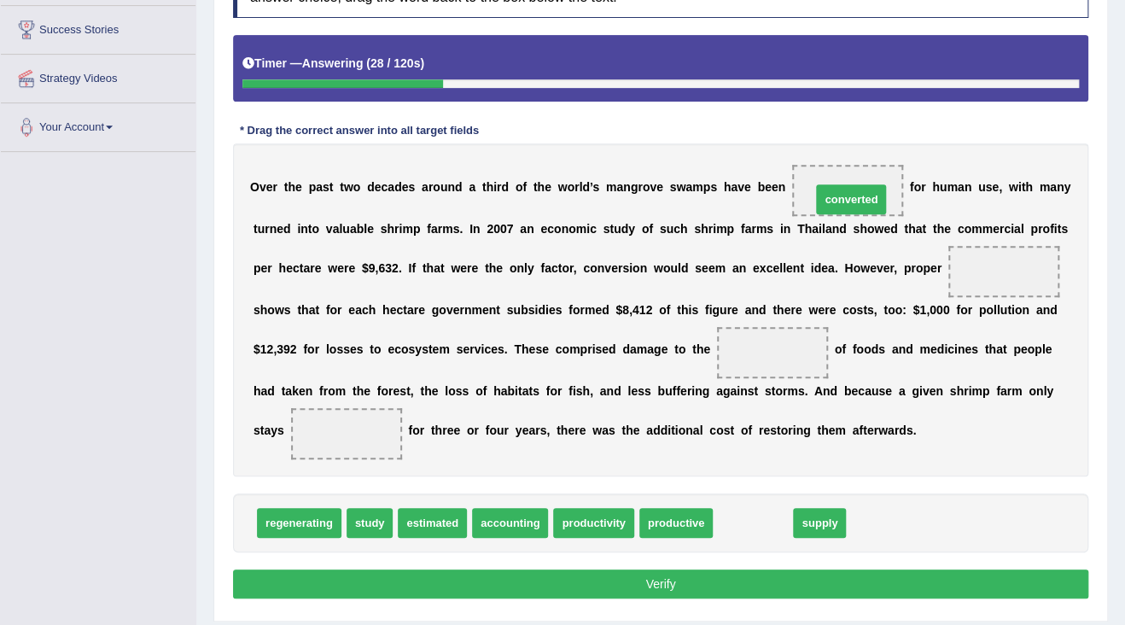
drag, startPoint x: 751, startPoint y: 516, endPoint x: 849, endPoint y: 193, distance: 338.0
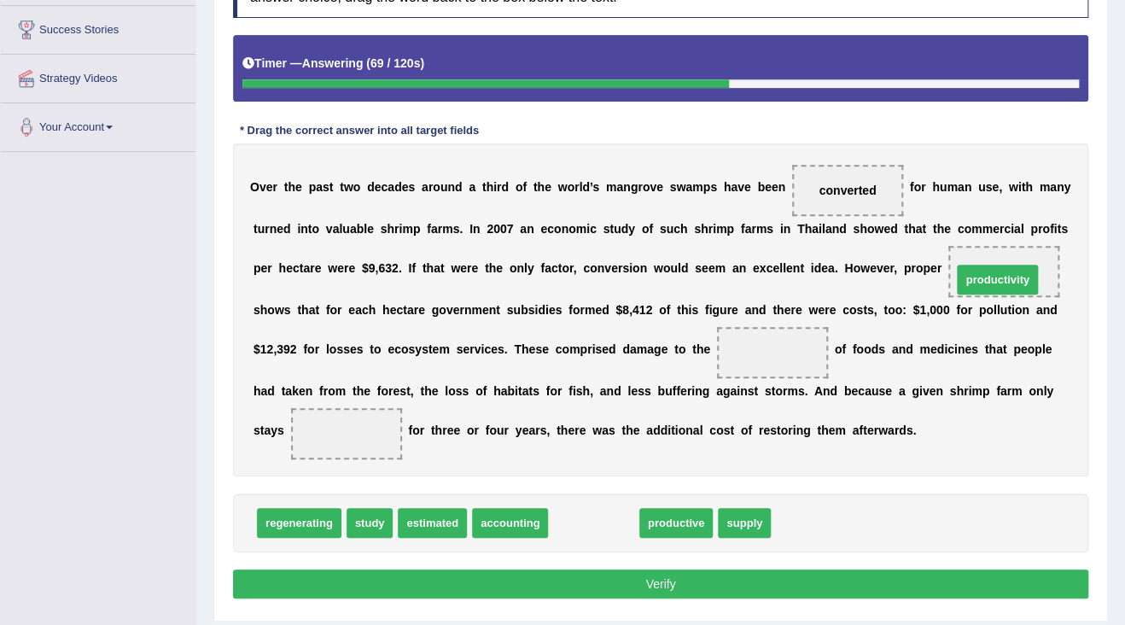
drag, startPoint x: 608, startPoint y: 519, endPoint x: 1011, endPoint y: 276, distance: 471.3
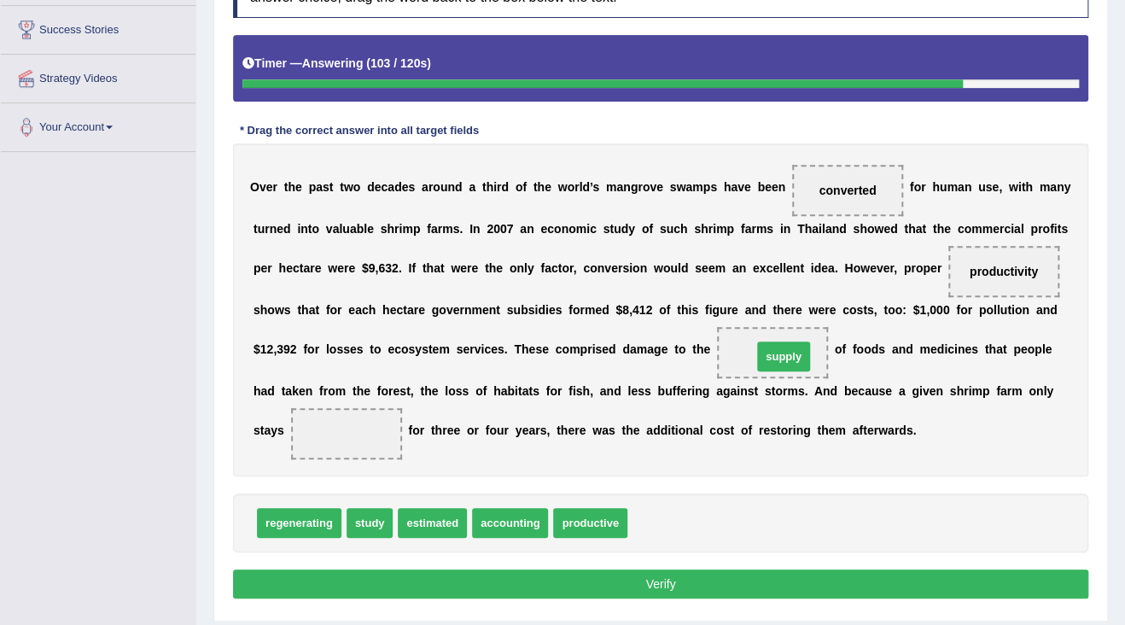
drag, startPoint x: 681, startPoint y: 521, endPoint x: 806, endPoint y: 354, distance: 207.9
click at [338, 434] on span at bounding box center [346, 433] width 111 height 51
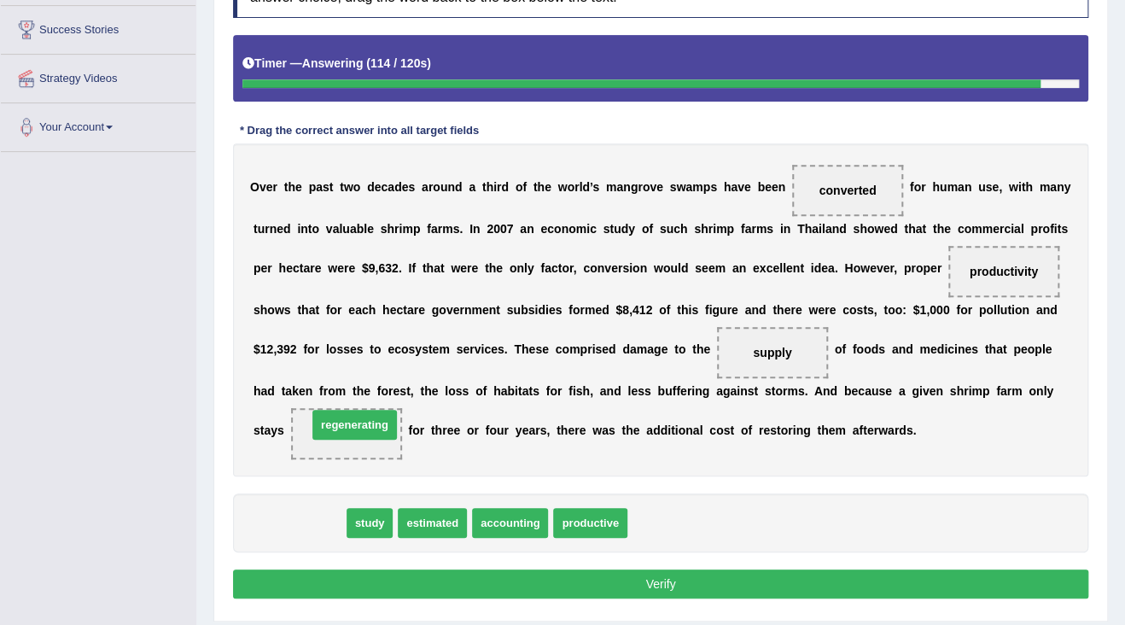
drag, startPoint x: 321, startPoint y: 522, endPoint x: 376, endPoint y: 424, distance: 112.7
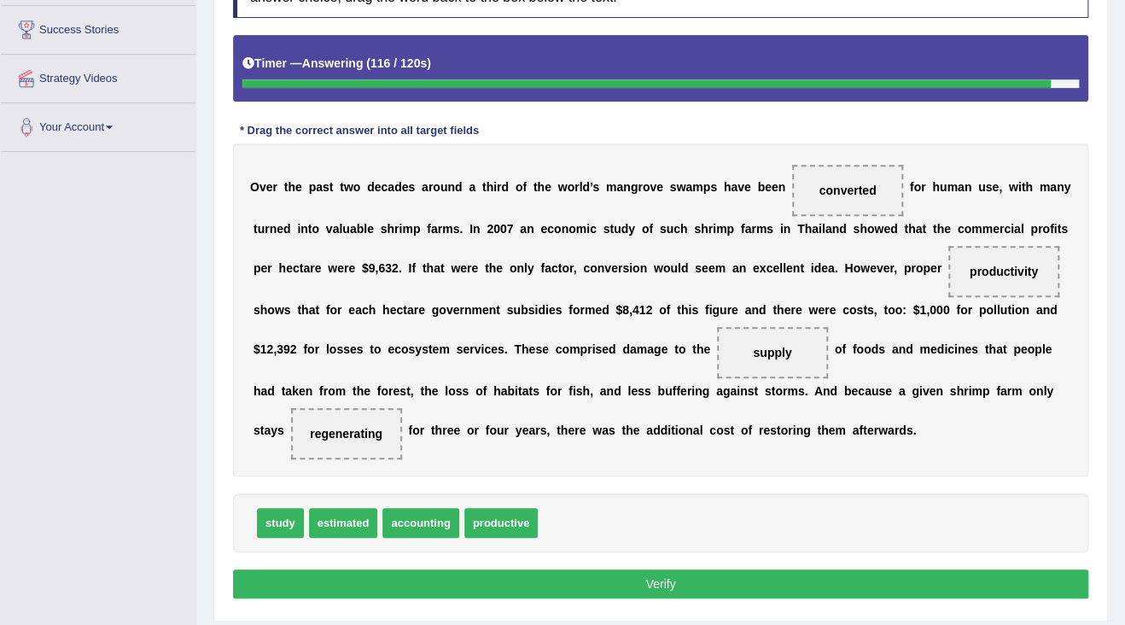
click at [512, 584] on button "Verify" at bounding box center [660, 583] width 855 height 29
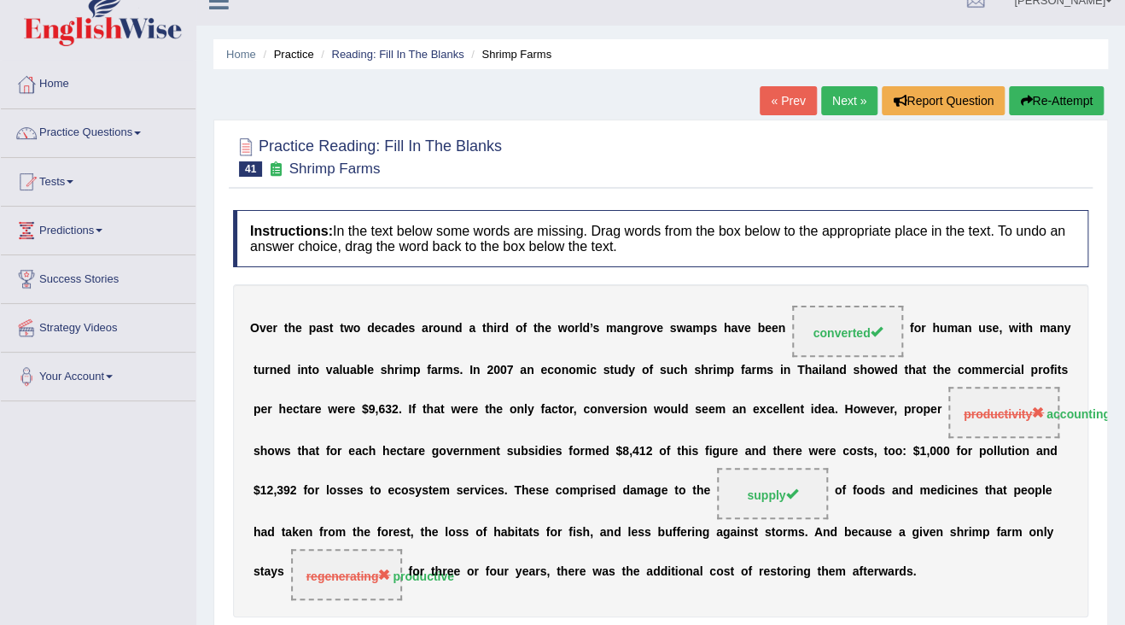
scroll to position [0, 0]
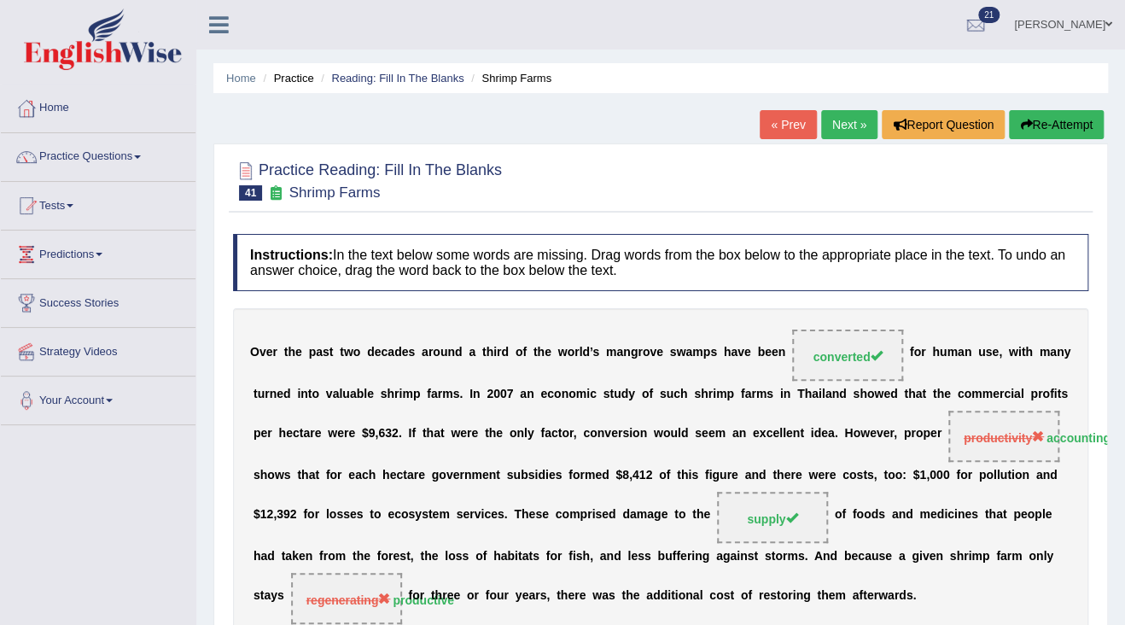
click at [843, 119] on link "Next »" at bounding box center [849, 124] width 56 height 29
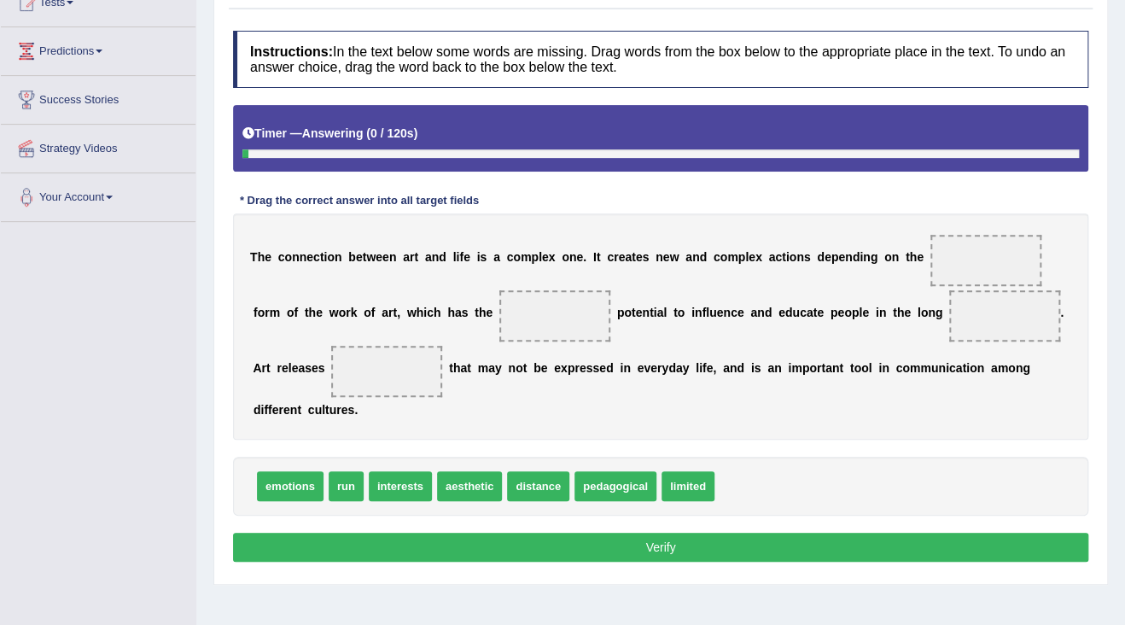
scroll to position [205, 0]
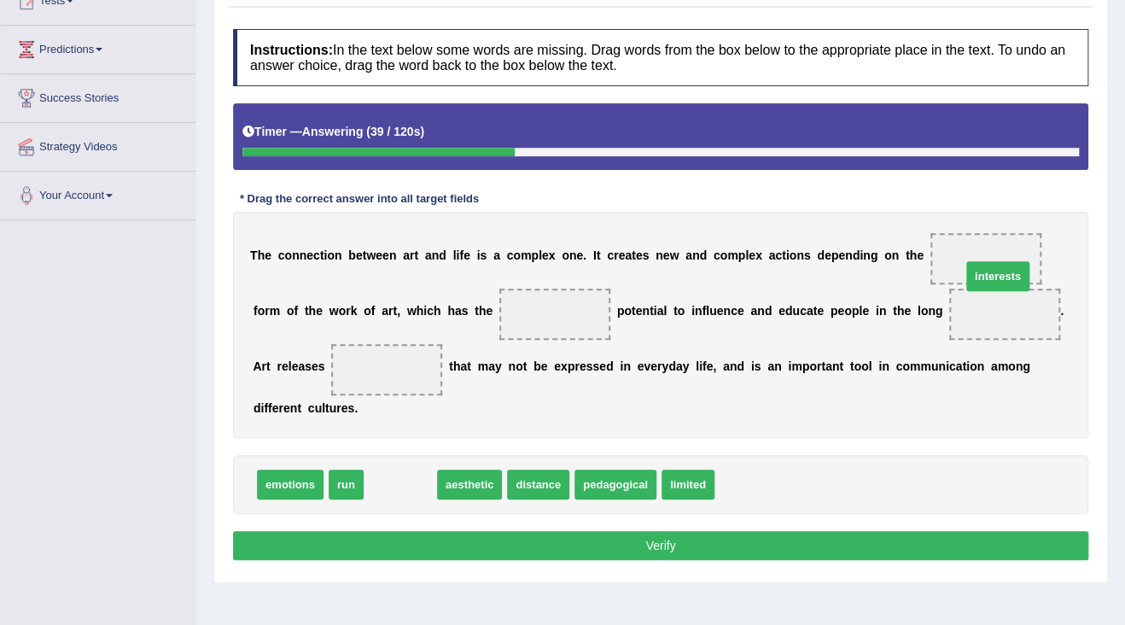
drag, startPoint x: 405, startPoint y: 484, endPoint x: 1003, endPoint y: 276, distance: 632.6
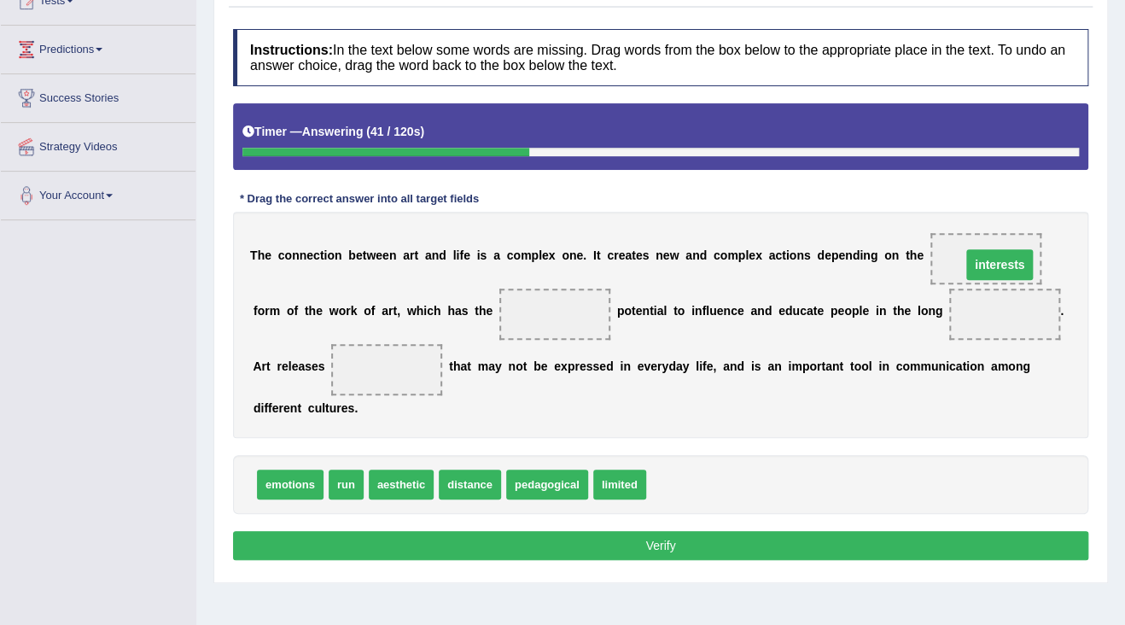
drag, startPoint x: 997, startPoint y: 307, endPoint x: 992, endPoint y: 258, distance: 49.8
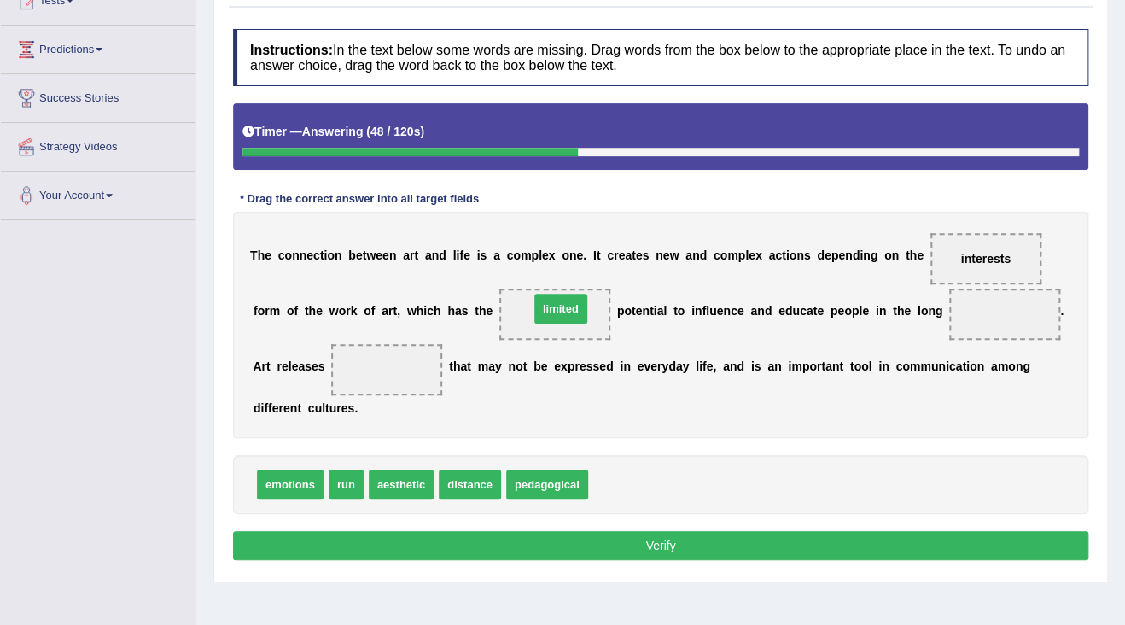
drag, startPoint x: 609, startPoint y: 481, endPoint x: 550, endPoint y: 306, distance: 185.4
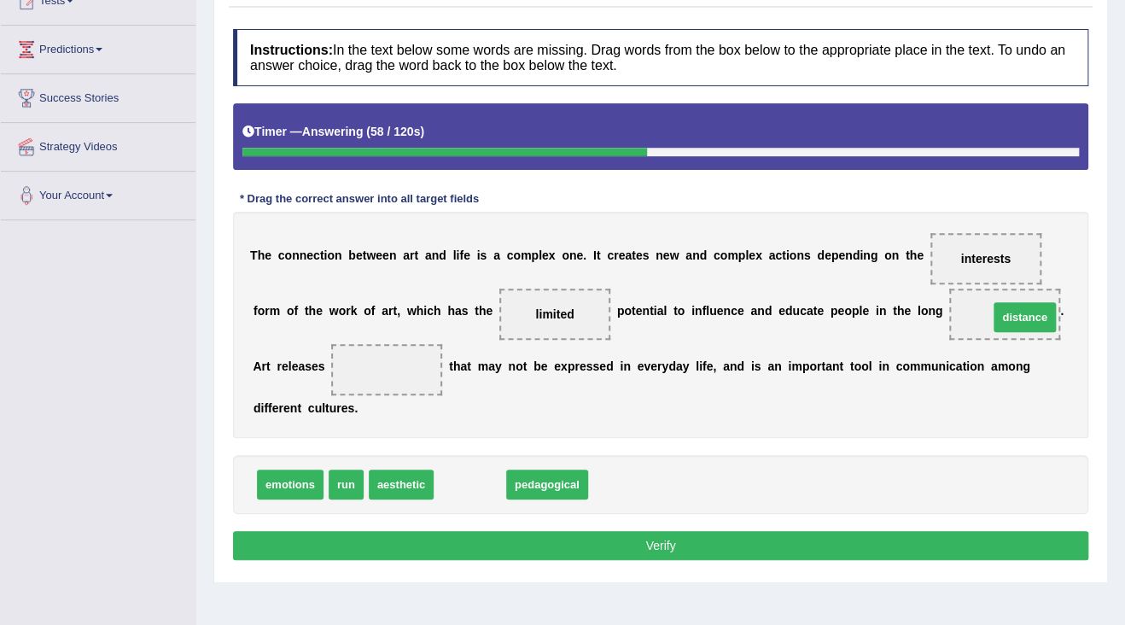
drag, startPoint x: 488, startPoint y: 480, endPoint x: 1043, endPoint y: 312, distance: 579.4
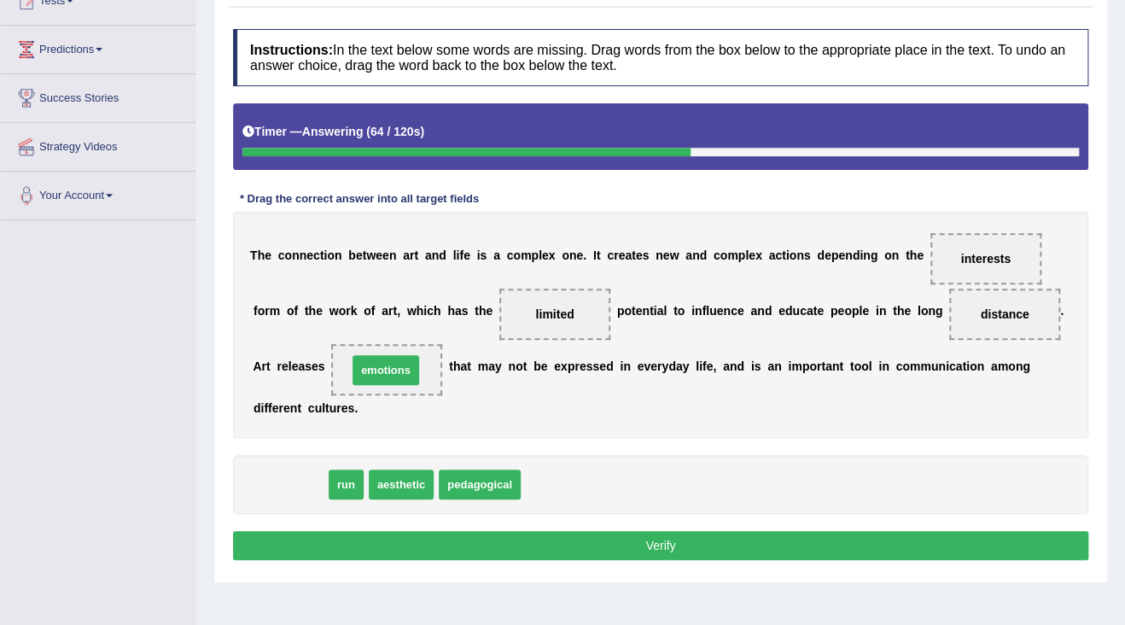
drag, startPoint x: 297, startPoint y: 476, endPoint x: 393, endPoint y: 362, distance: 149.0
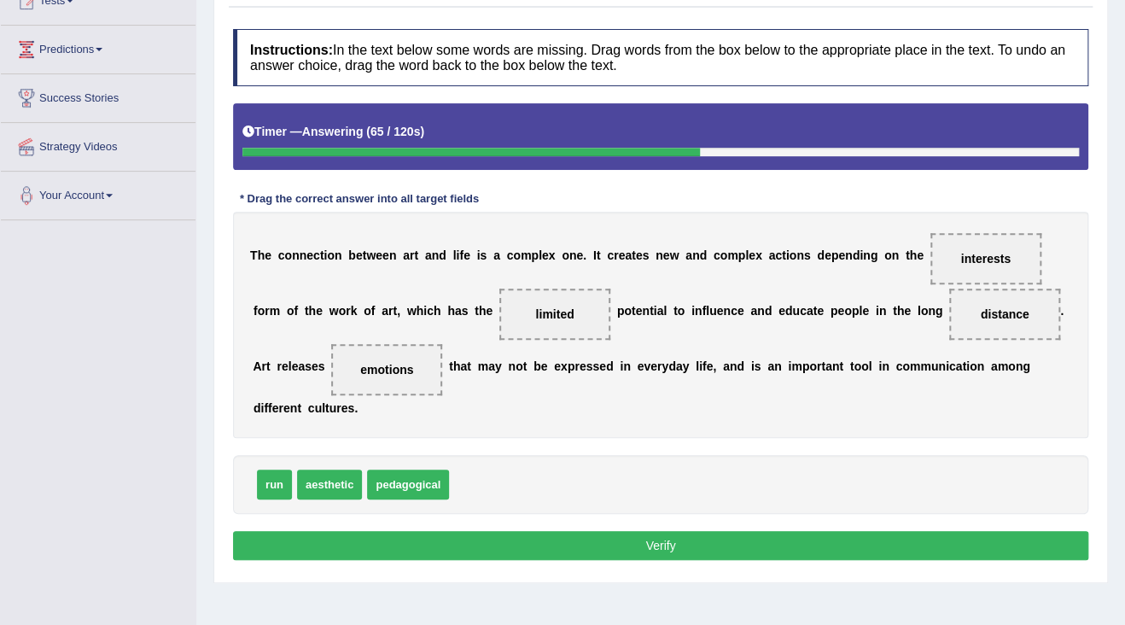
click at [436, 543] on button "Verify" at bounding box center [660, 545] width 855 height 29
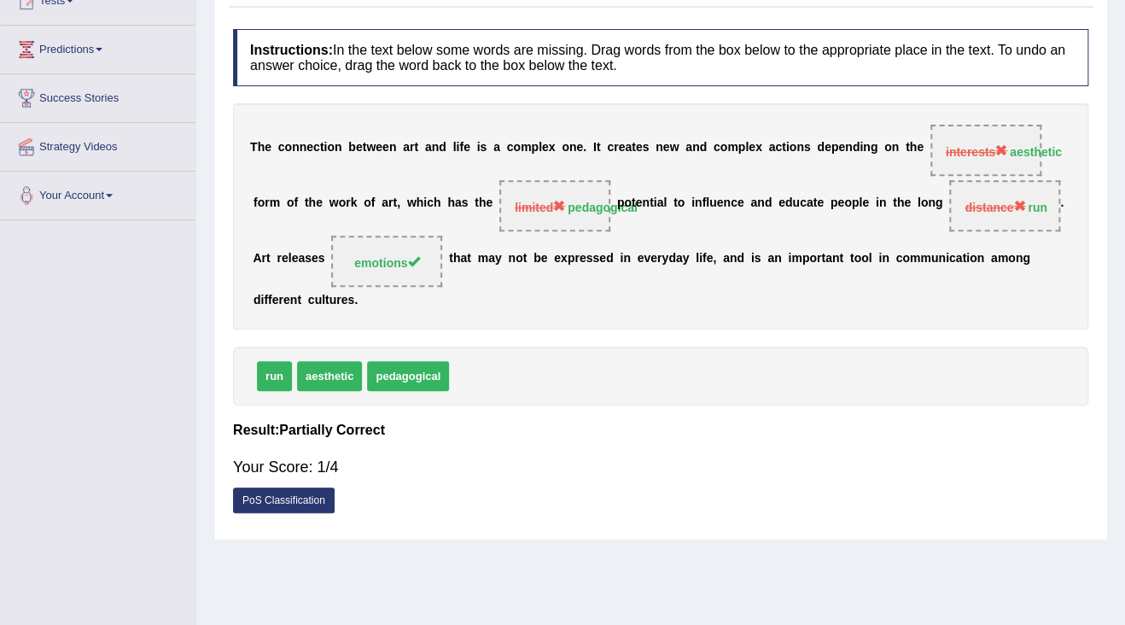
scroll to position [137, 0]
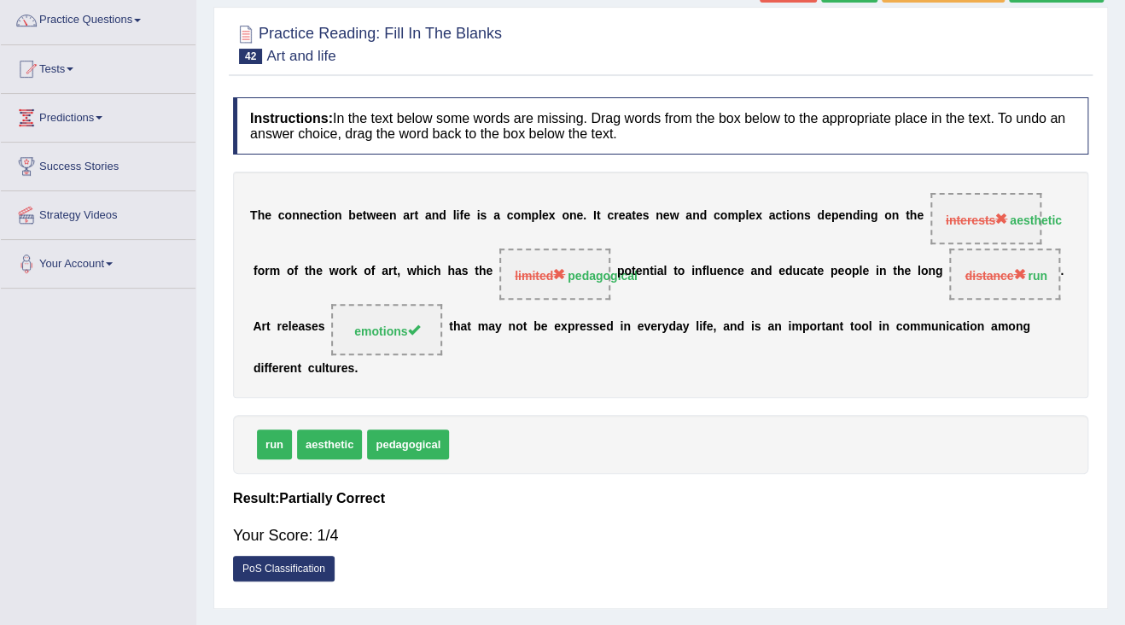
click at [612, 271] on b at bounding box center [613, 272] width 7 height 14
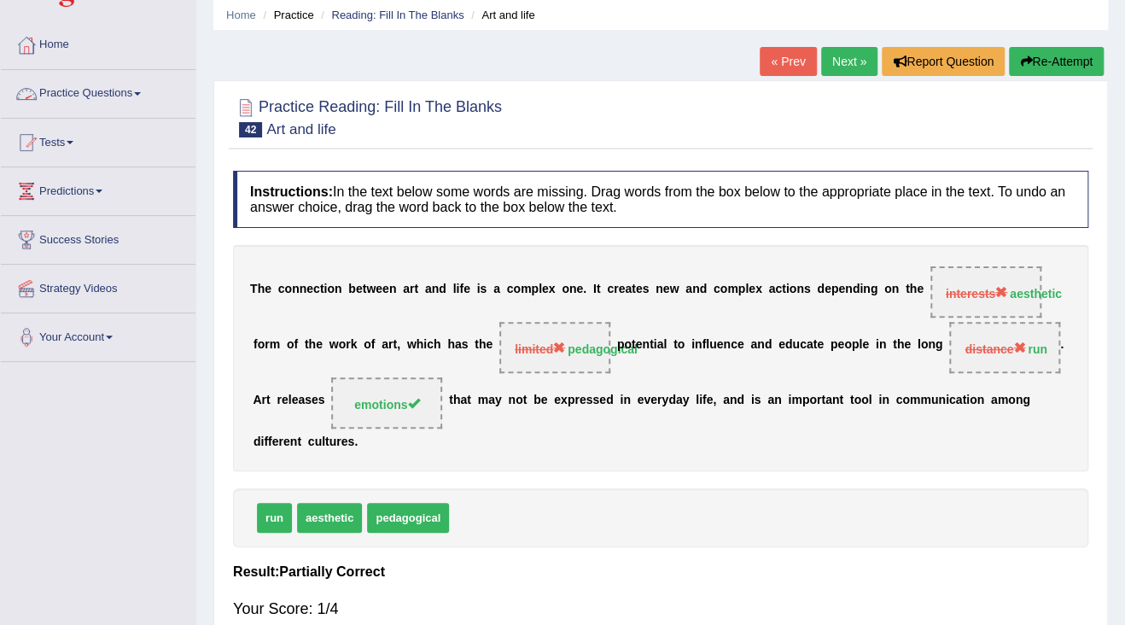
scroll to position [0, 0]
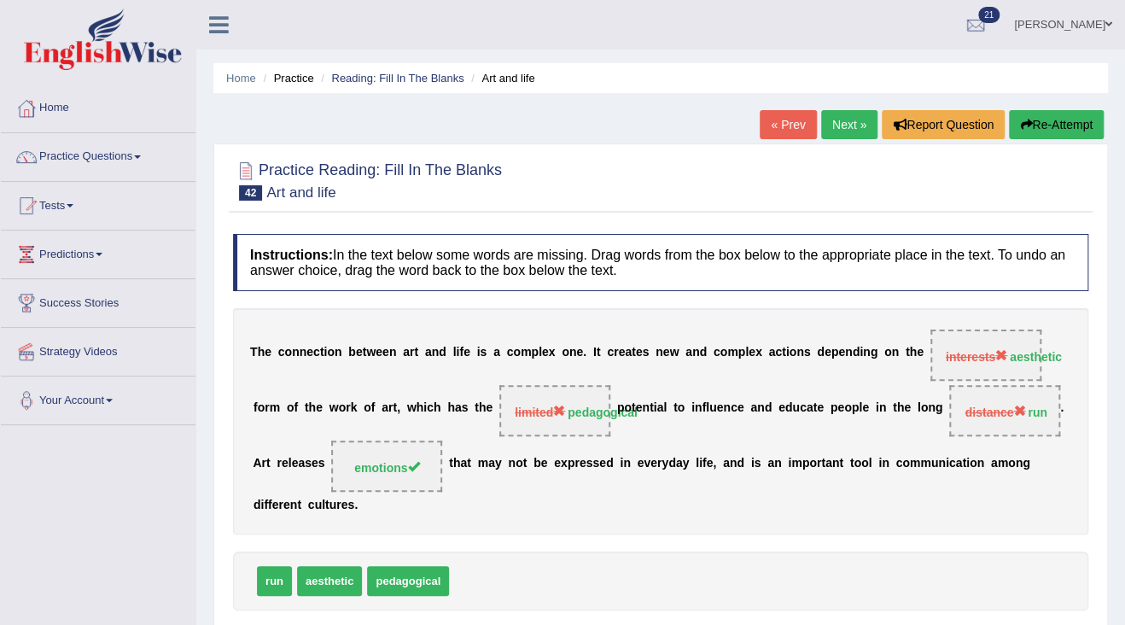
click at [827, 119] on link "Next »" at bounding box center [849, 124] width 56 height 29
